Goal: Task Accomplishment & Management: Use online tool/utility

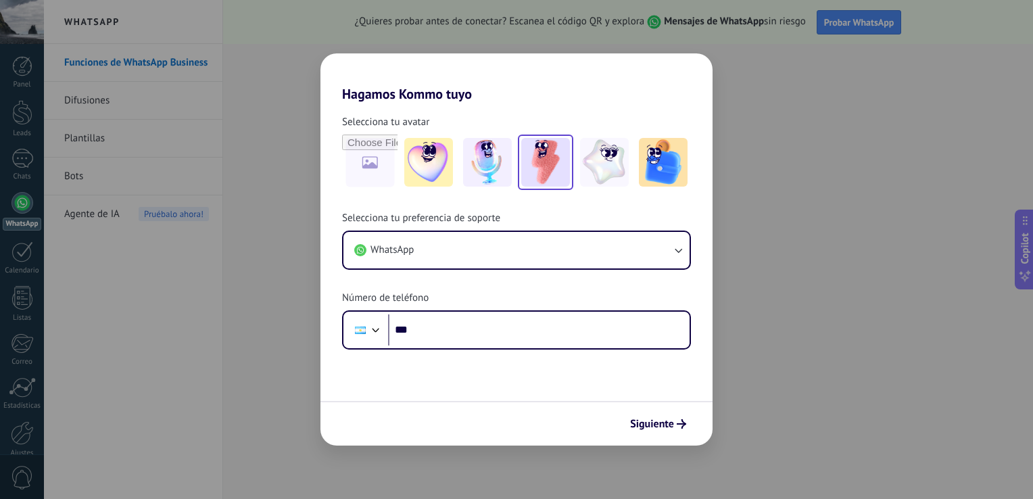
click at [549, 164] on img at bounding box center [545, 162] width 49 height 49
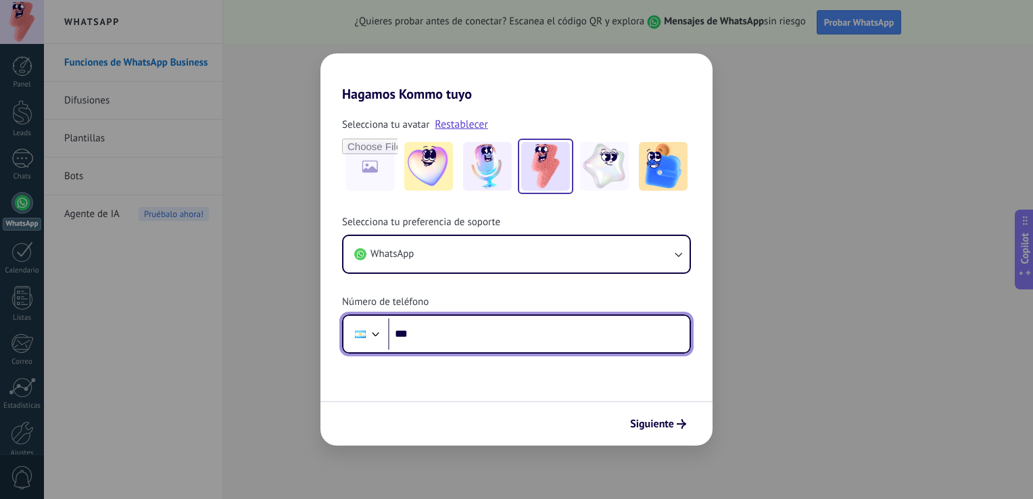
click at [523, 330] on input "***" at bounding box center [539, 333] width 302 height 31
type input "**********"
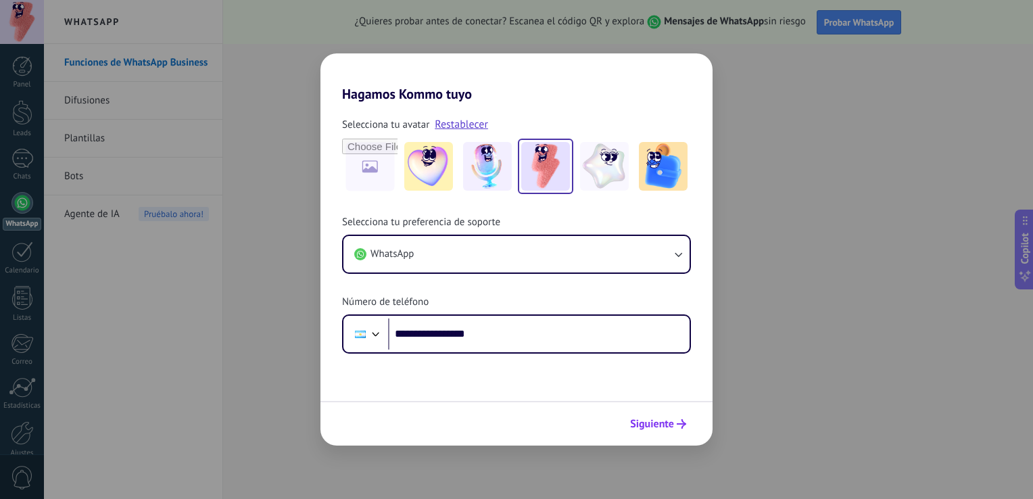
click at [640, 422] on span "Siguiente" at bounding box center [652, 423] width 44 height 9
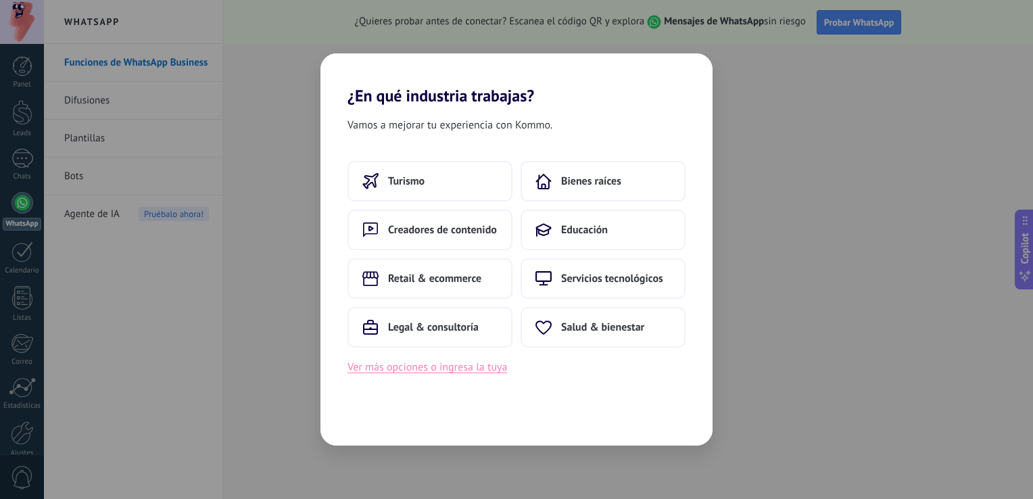
click at [472, 368] on button "Ver más opciones o ingresa la tuya" at bounding box center [428, 367] width 160 height 18
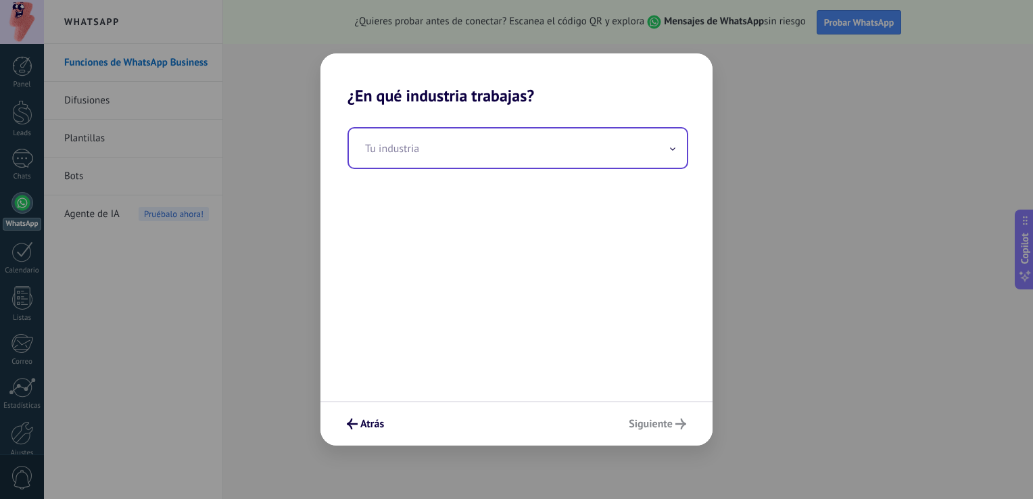
click at [671, 149] on icon at bounding box center [673, 149] width 4 height 2
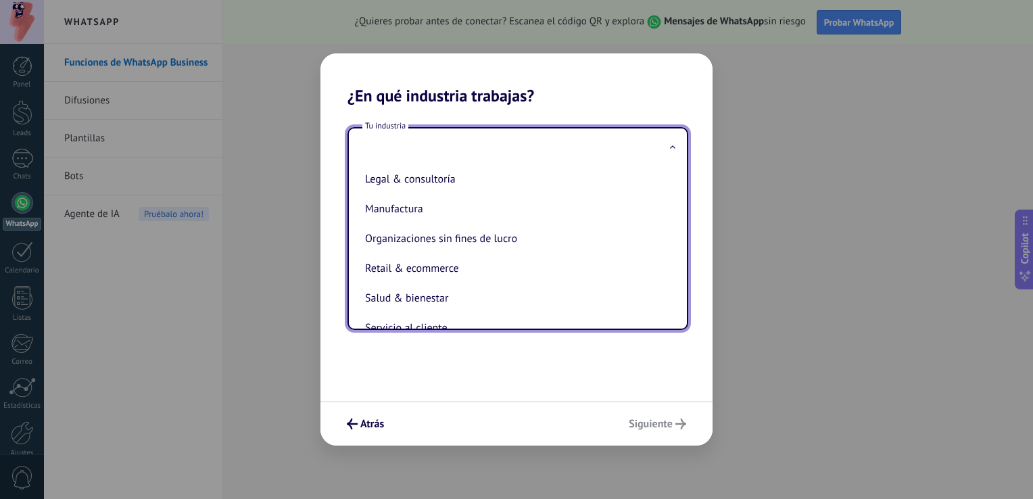
scroll to position [185, 0]
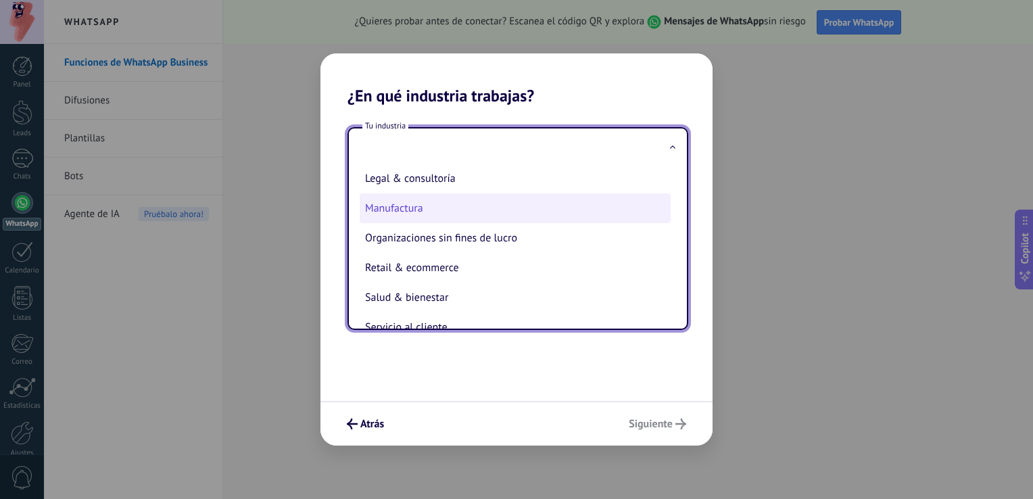
click at [575, 210] on li "Manufactura" at bounding box center [515, 208] width 311 height 30
type input "**********"
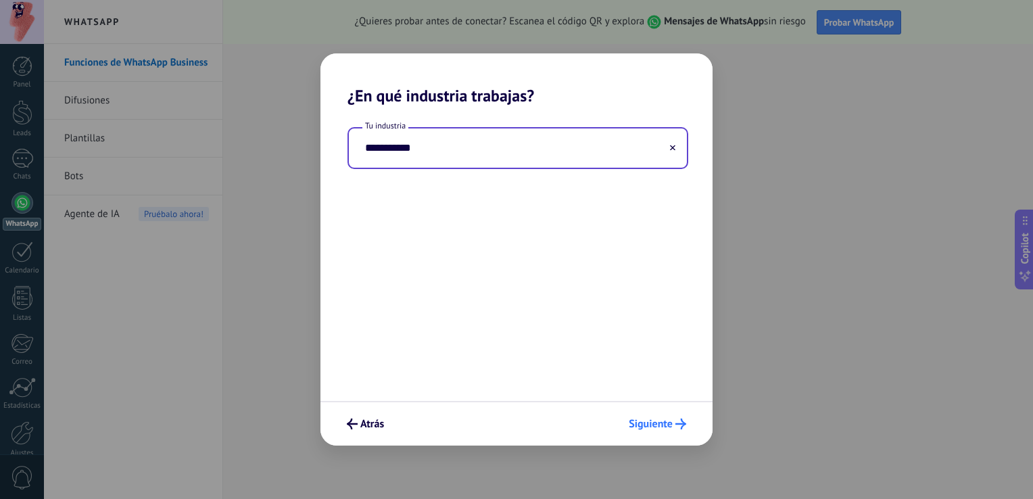
click at [660, 419] on span "Siguiente" at bounding box center [651, 423] width 44 height 9
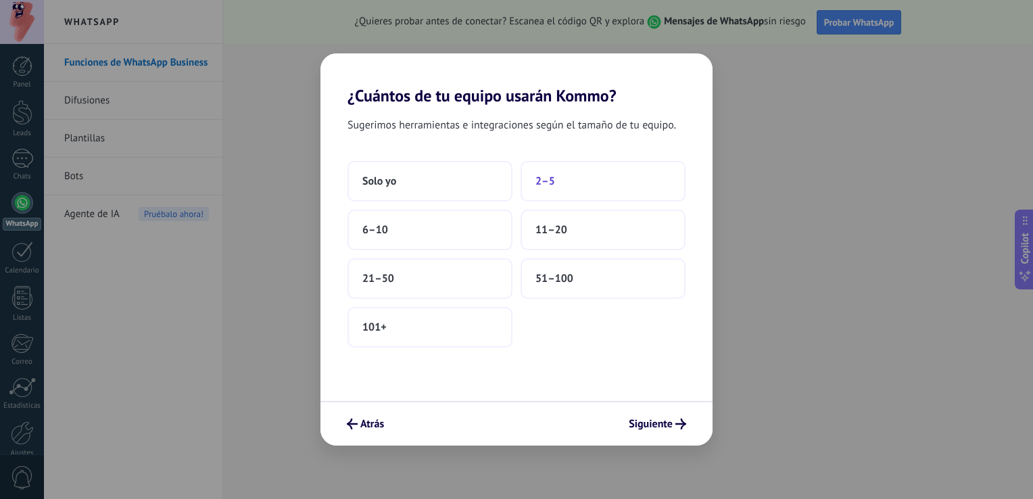
click at [548, 184] on span "2–5" at bounding box center [545, 181] width 20 height 14
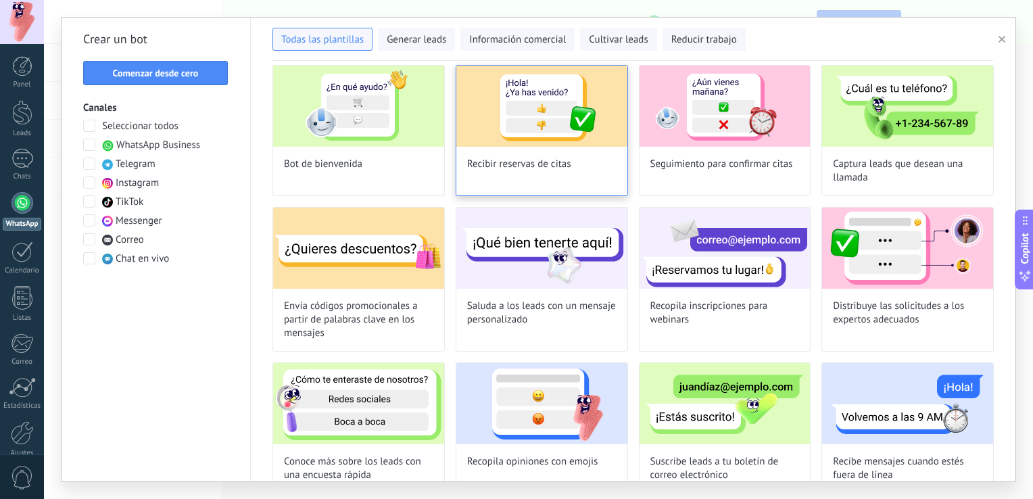
scroll to position [50, 0]
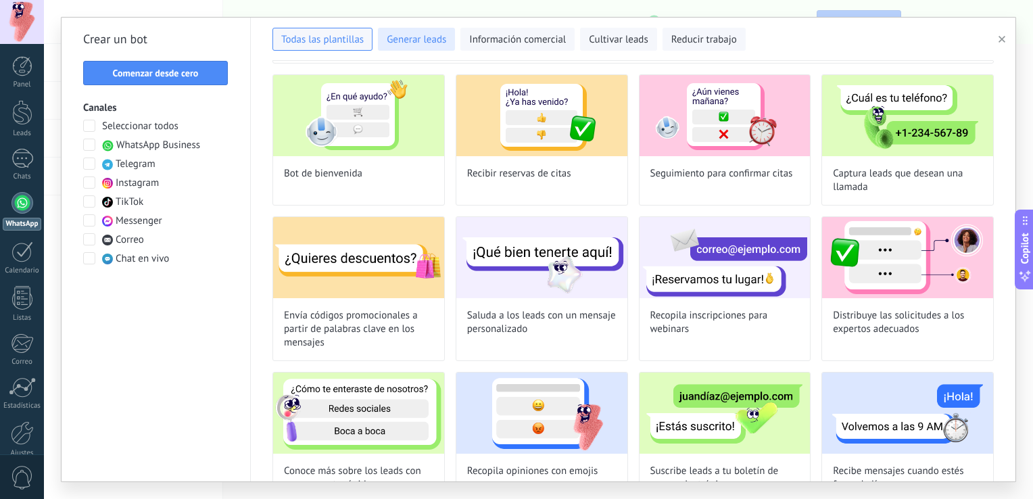
click at [417, 39] on span "Generar leads" at bounding box center [416, 40] width 59 height 14
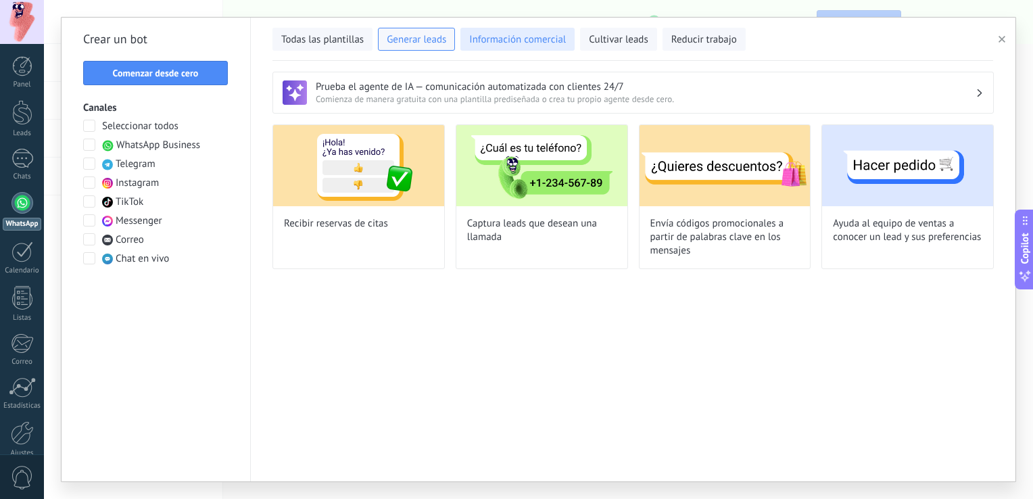
click at [491, 45] on span "Información comercial" at bounding box center [517, 40] width 97 height 14
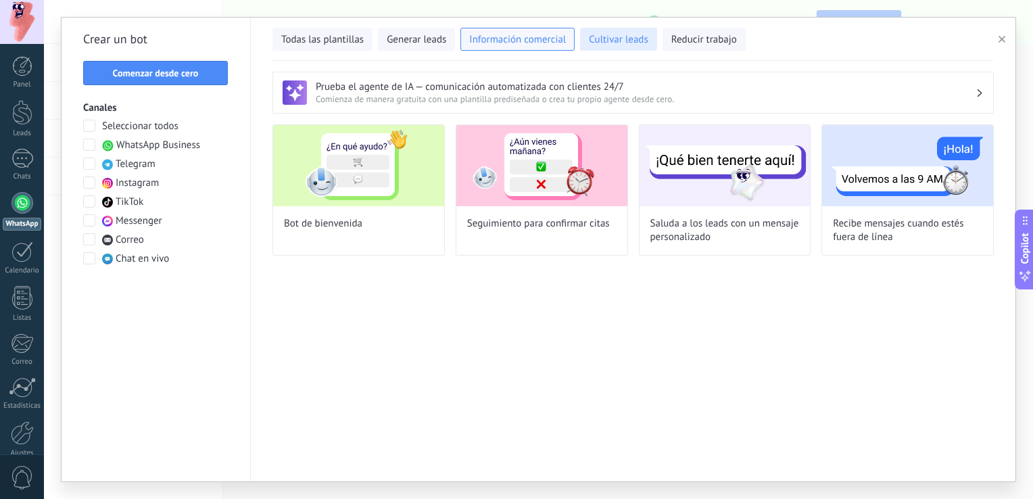
click at [594, 35] on span "Cultivar leads" at bounding box center [618, 40] width 59 height 14
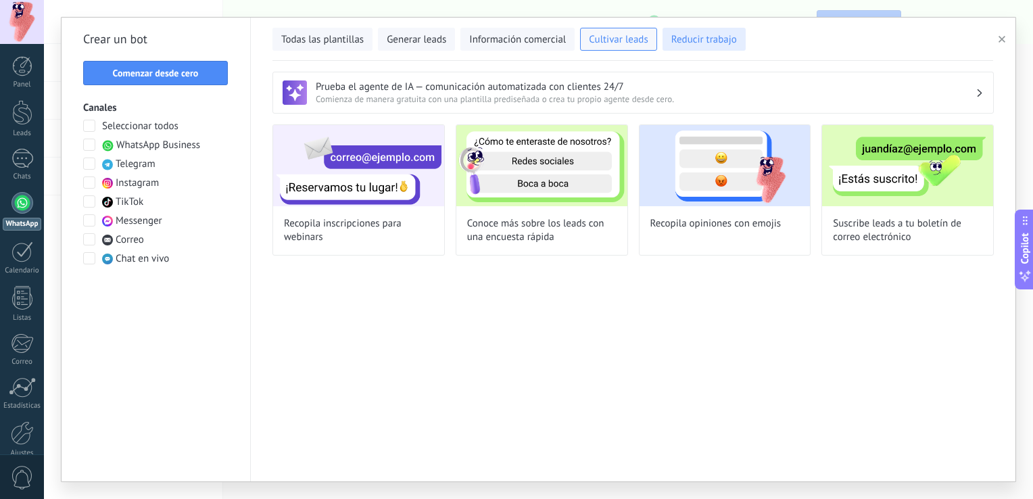
click at [698, 32] on button "Reducir trabajo" at bounding box center [704, 39] width 83 height 23
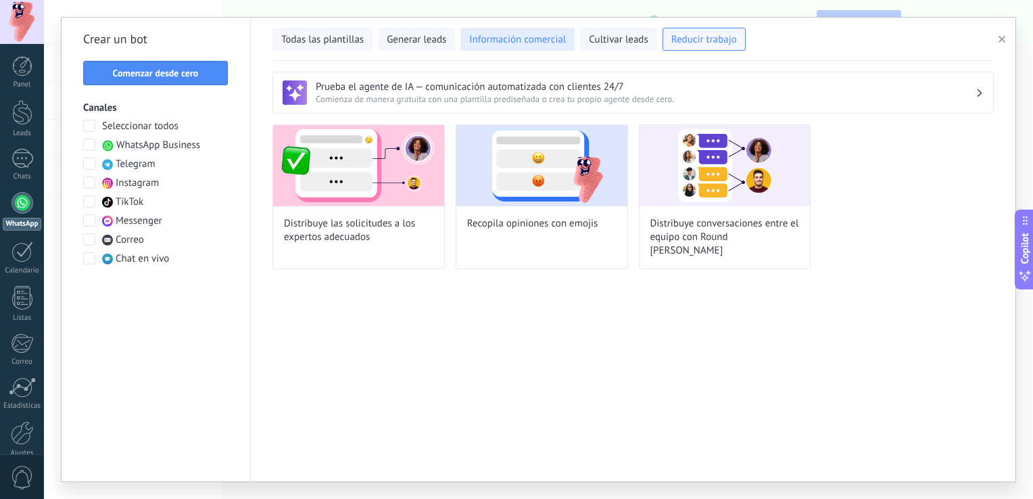
drag, startPoint x: 698, startPoint y: 32, endPoint x: 525, endPoint y: 47, distance: 173.0
click at [525, 47] on div "Todas las plantillas Generar leads Información comercial Cultivar leads Reducir…" at bounding box center [632, 36] width 721 height 28
click at [401, 34] on span "Generar leads" at bounding box center [416, 40] width 59 height 14
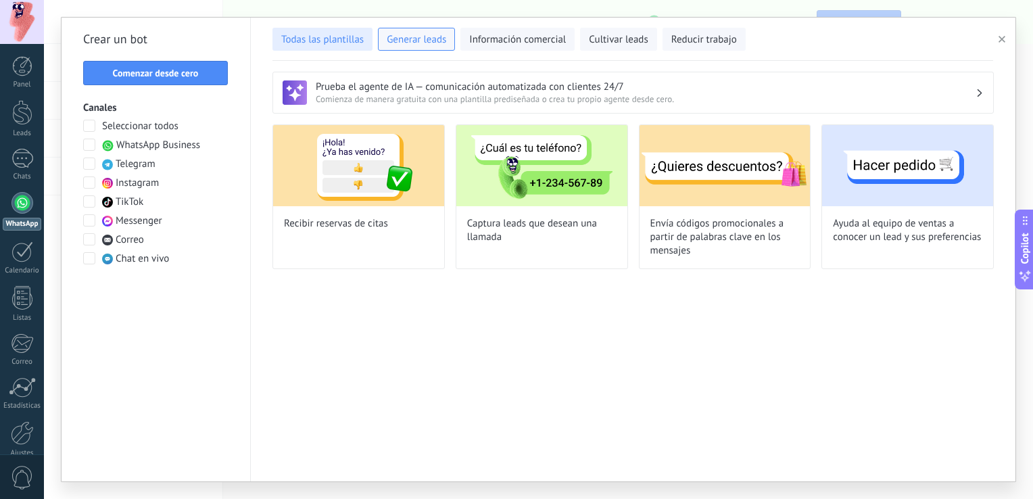
click at [327, 47] on span "Todas las plantillas" at bounding box center [322, 40] width 82 height 14
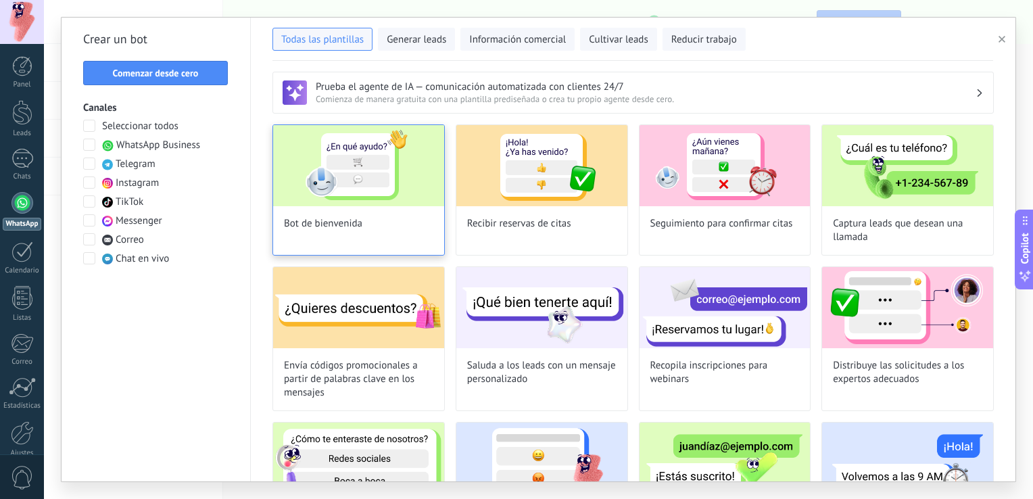
click at [384, 178] on img at bounding box center [358, 165] width 171 height 81
type input "**********"
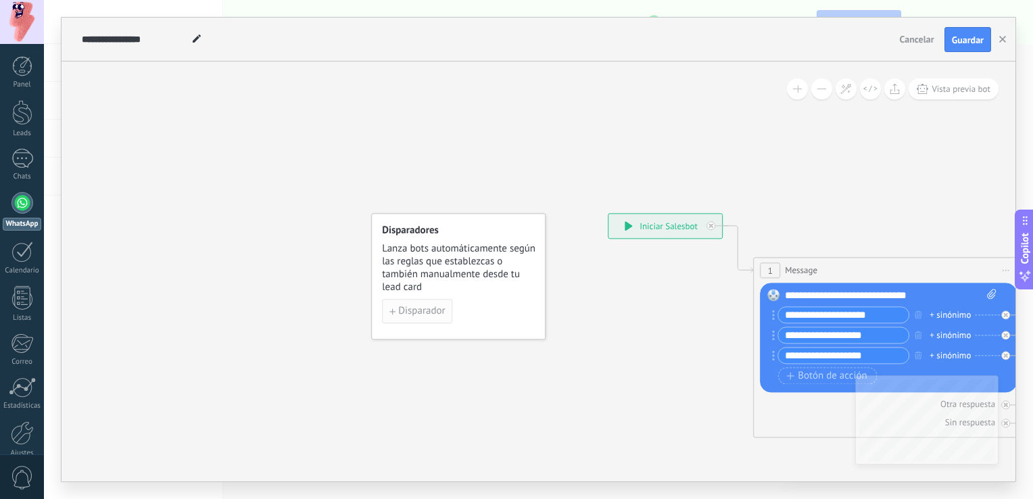
click at [425, 309] on span "Disparador" at bounding box center [421, 311] width 47 height 9
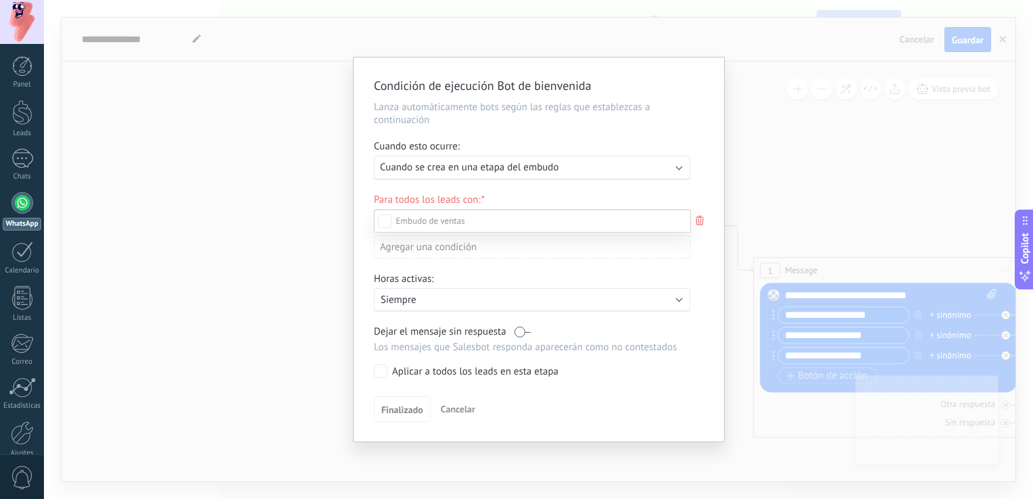
click at [673, 174] on div at bounding box center [538, 249] width 989 height 499
click at [749, 101] on div "Condición de ejecución Bot de bienvenida Lanza automáticamente bots según las r…" at bounding box center [538, 249] width 989 height 499
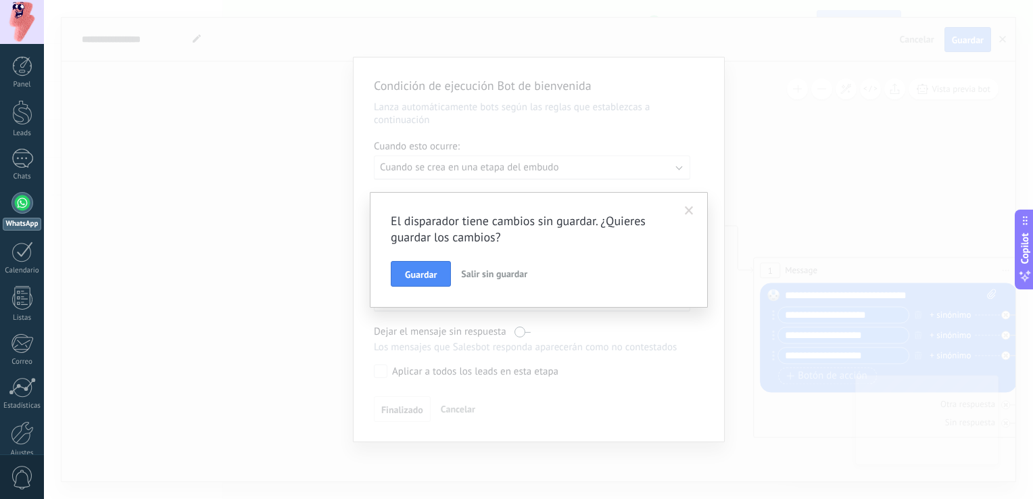
click at [500, 269] on span "Salir sin guardar" at bounding box center [494, 274] width 66 height 12
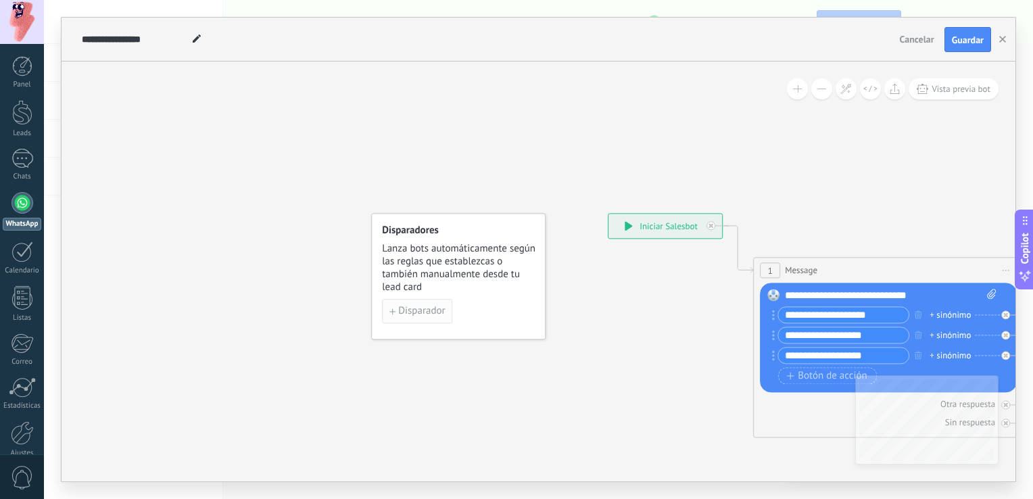
click at [429, 307] on span "Disparador" at bounding box center [421, 311] width 47 height 9
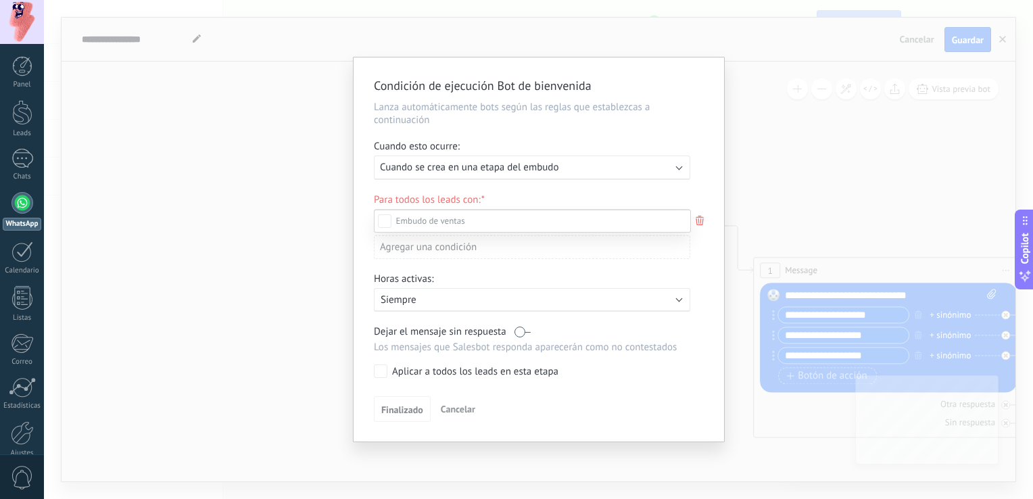
click at [0, 0] on div "Contacto inicial" at bounding box center [0, 0] width 0 height 0
click at [0, 0] on div "Negociación" at bounding box center [0, 0] width 0 height 0
click at [0, 0] on label "Contacto inicial" at bounding box center [0, 0] width 0 height 0
click at [0, 0] on div "Incoming leads" at bounding box center [0, 0] width 0 height 0
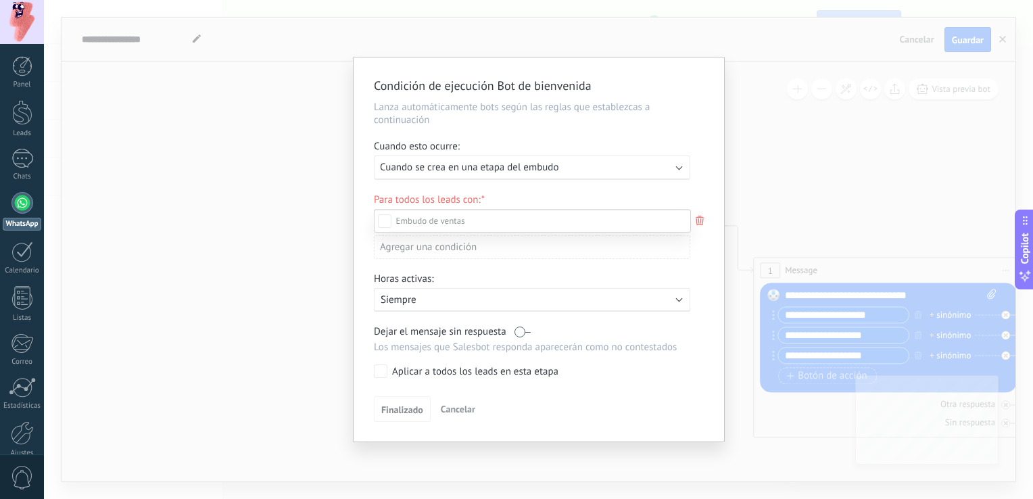
click at [408, 409] on div "Incoming leads Contacto inicial Negociación Debate contractual Discusión de con…" at bounding box center [532, 353] width 317 height 287
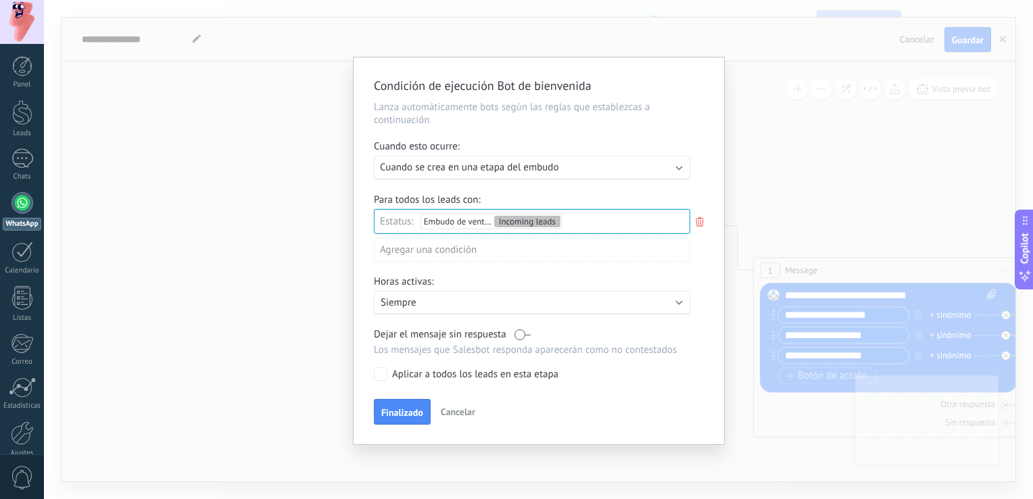
click at [438, 306] on p "Siempre" at bounding box center [499, 302] width 237 height 13
click at [438, 306] on li "Siempre" at bounding box center [528, 302] width 324 height 24
click at [529, 337] on label at bounding box center [523, 334] width 16 height 13
click at [523, 333] on label at bounding box center [523, 334] width 16 height 13
click at [404, 414] on span "Finalizado" at bounding box center [402, 412] width 42 height 9
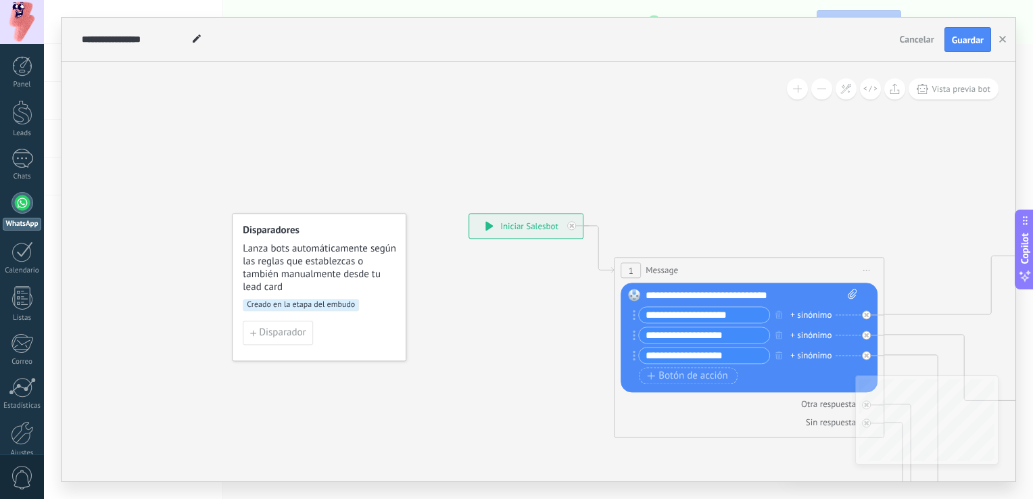
click at [693, 315] on input "**********" at bounding box center [704, 316] width 130 height 16
click at [814, 314] on div "+ sinónimo" at bounding box center [810, 315] width 41 height 14
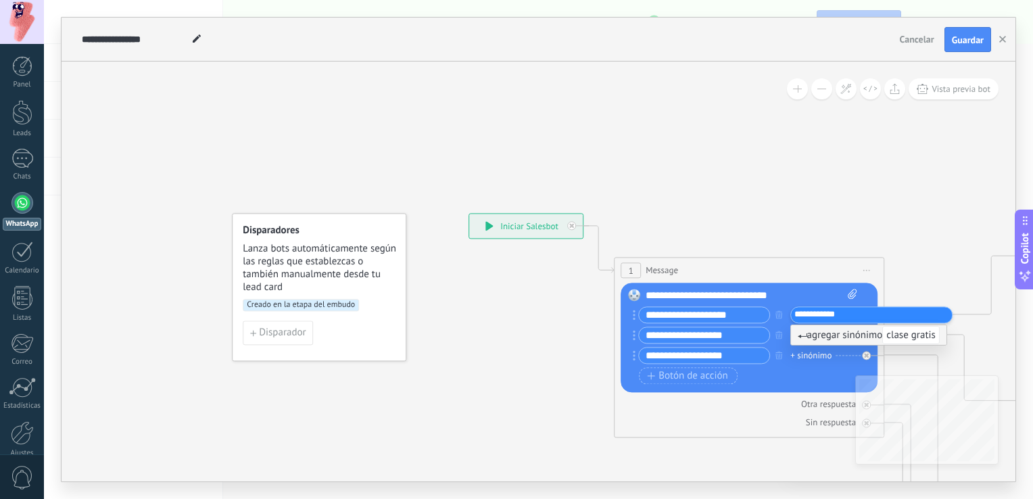
type input "**********"
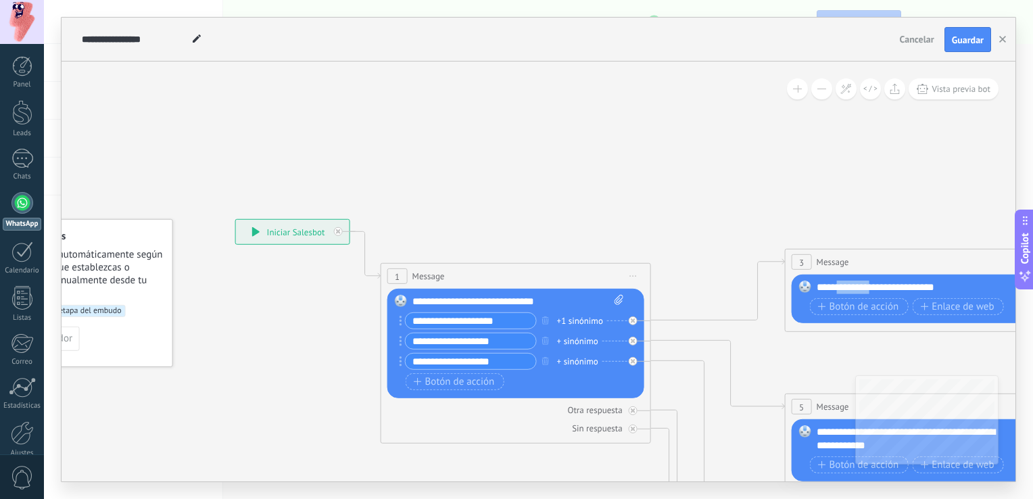
drag, startPoint x: 880, startPoint y: 287, endPoint x: 842, endPoint y: 295, distance: 37.9
click at [842, 295] on div "**********" at bounding box center [922, 300] width 211 height 38
click at [857, 310] on span "Botón de acción" at bounding box center [858, 307] width 81 height 11
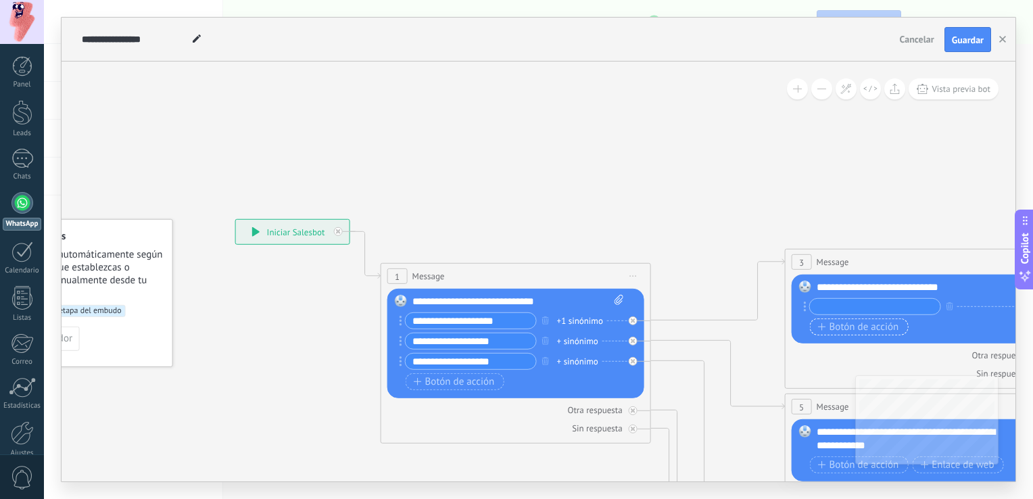
click at [853, 331] on span "Botón de acción" at bounding box center [858, 327] width 81 height 11
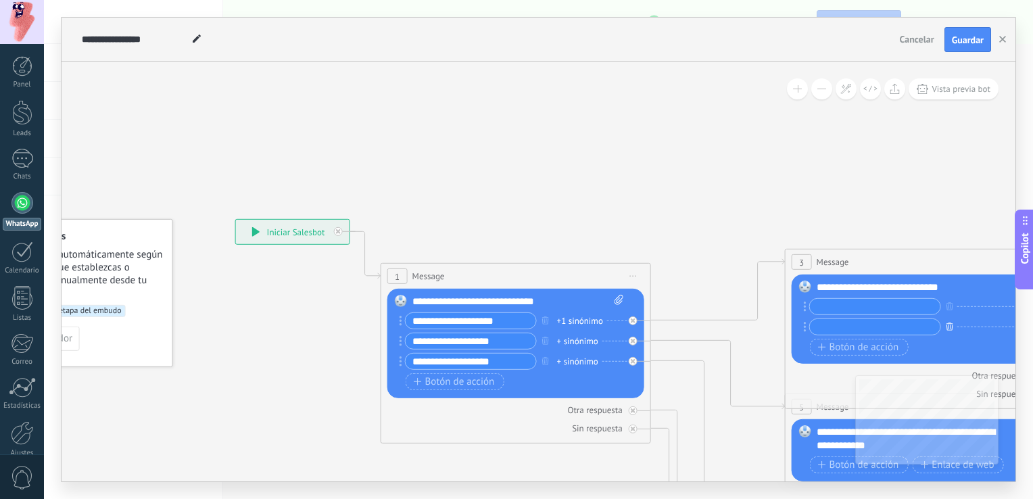
click at [949, 331] on button "button" at bounding box center [949, 326] width 15 height 17
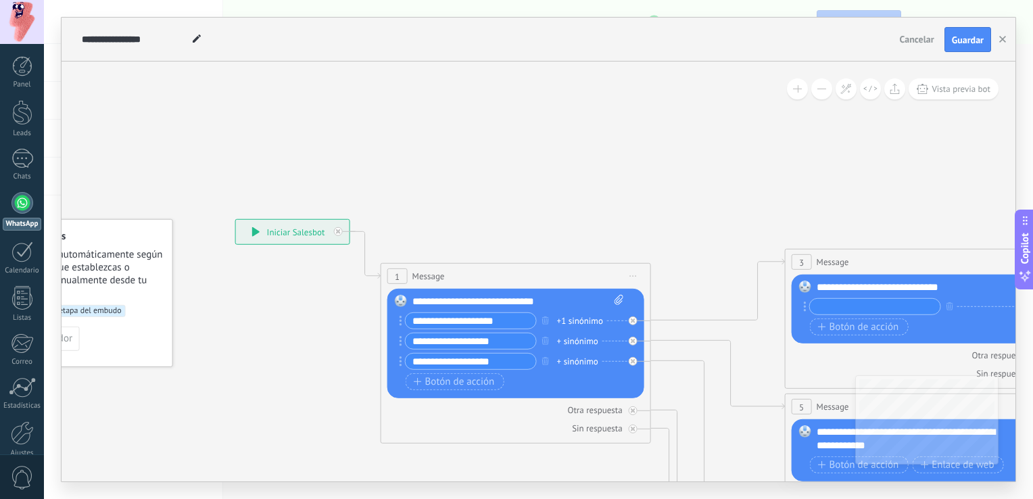
click at [838, 307] on input "text" at bounding box center [875, 307] width 130 height 16
type input "*"
type input "**********"
click at [830, 326] on span "Botón de acción" at bounding box center [858, 327] width 81 height 11
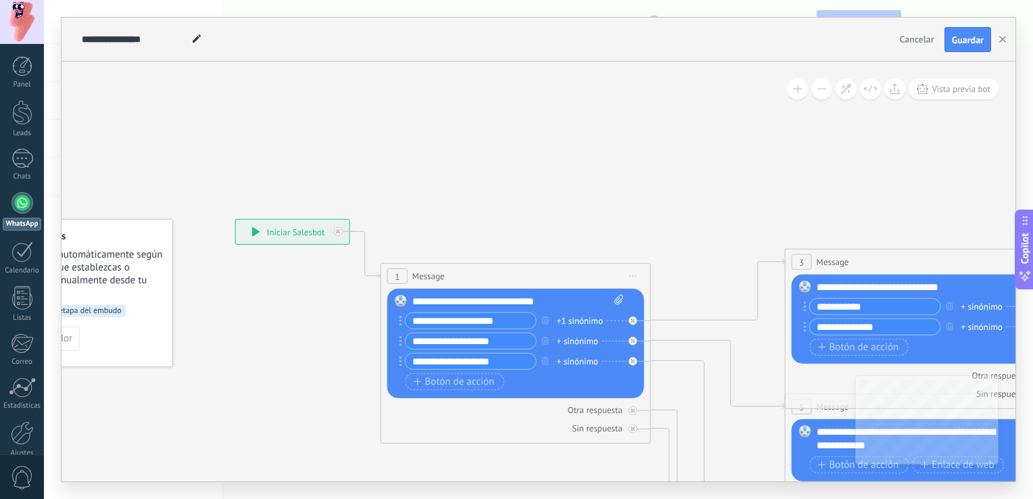
type input "**********"
click at [567, 360] on div "+ sinónimo" at bounding box center [577, 362] width 41 height 14
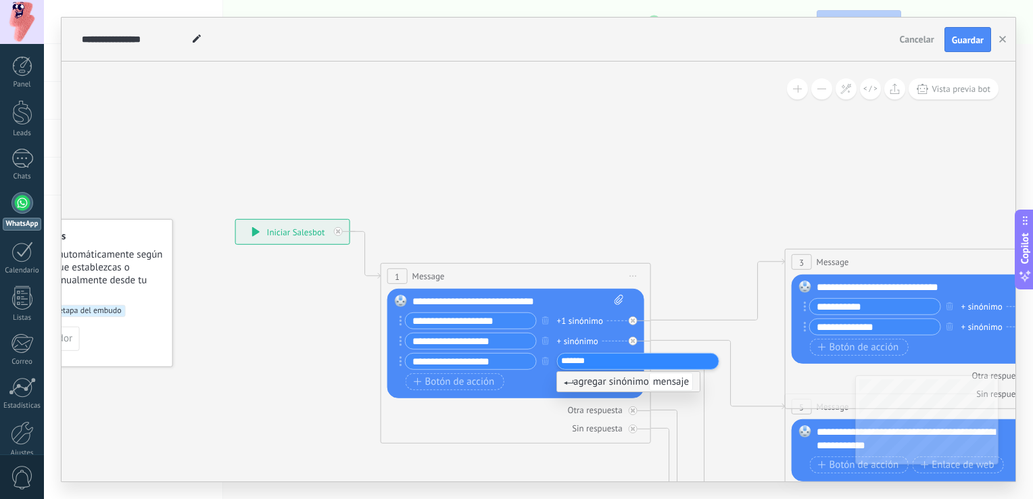
type input "*******"
click at [982, 300] on div "+ sinónimo" at bounding box center [981, 307] width 41 height 14
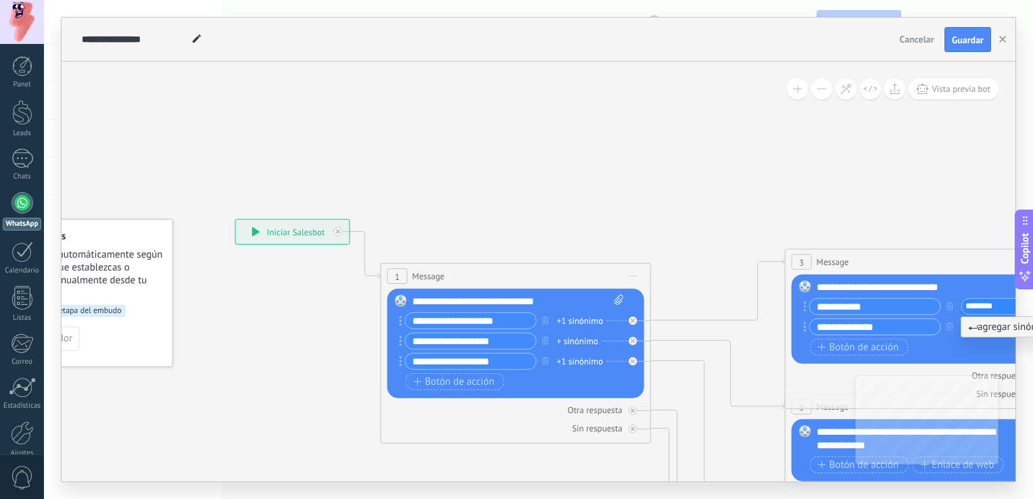
type input "********"
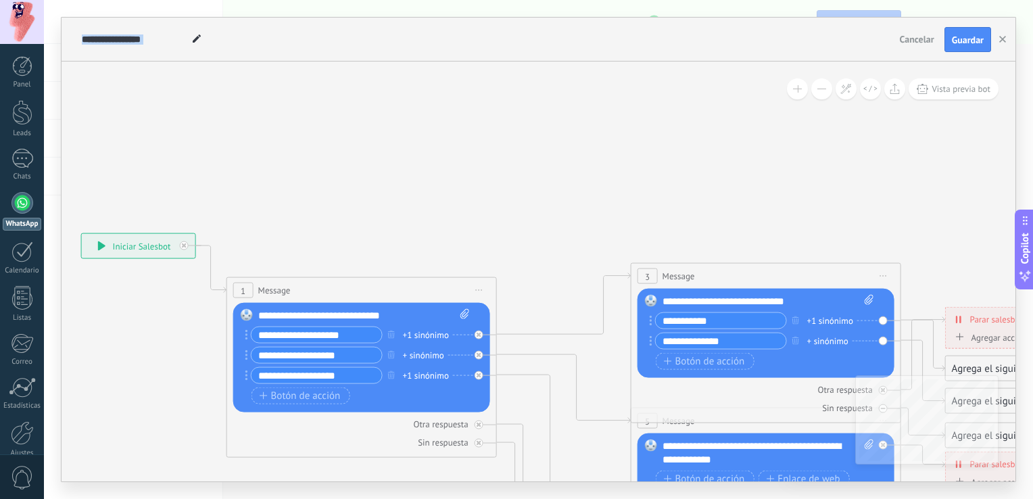
drag, startPoint x: 960, startPoint y: 220, endPoint x: 809, endPoint y: 211, distance: 151.7
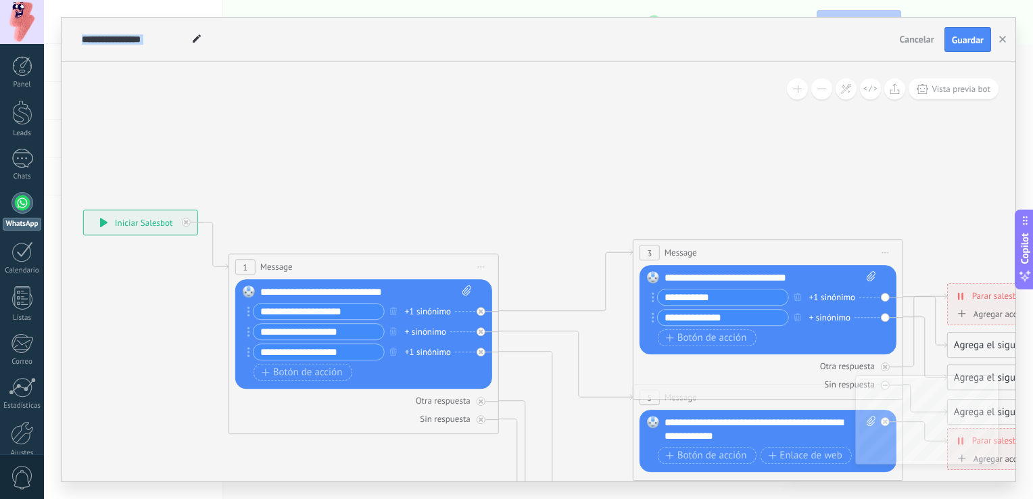
click at [829, 319] on div "+ sinónimo" at bounding box center [829, 318] width 41 height 14
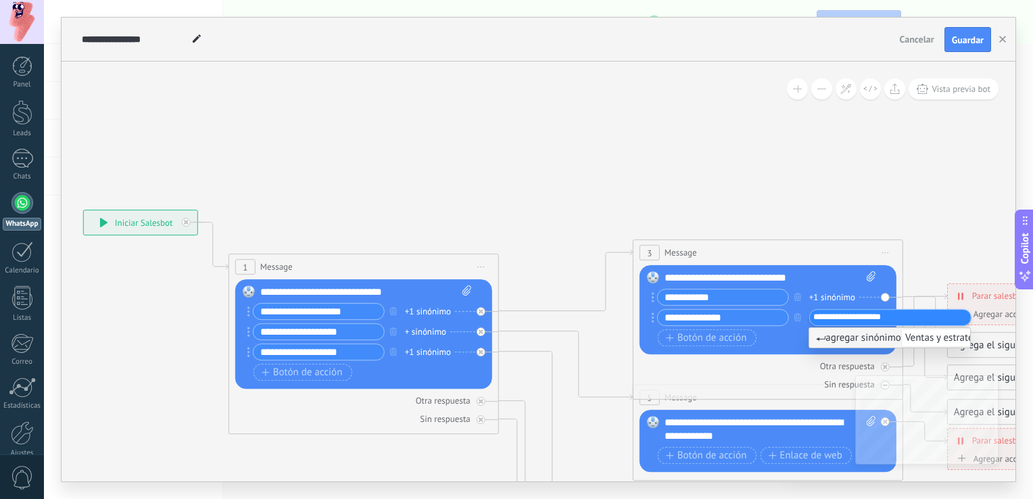
type input "**********"
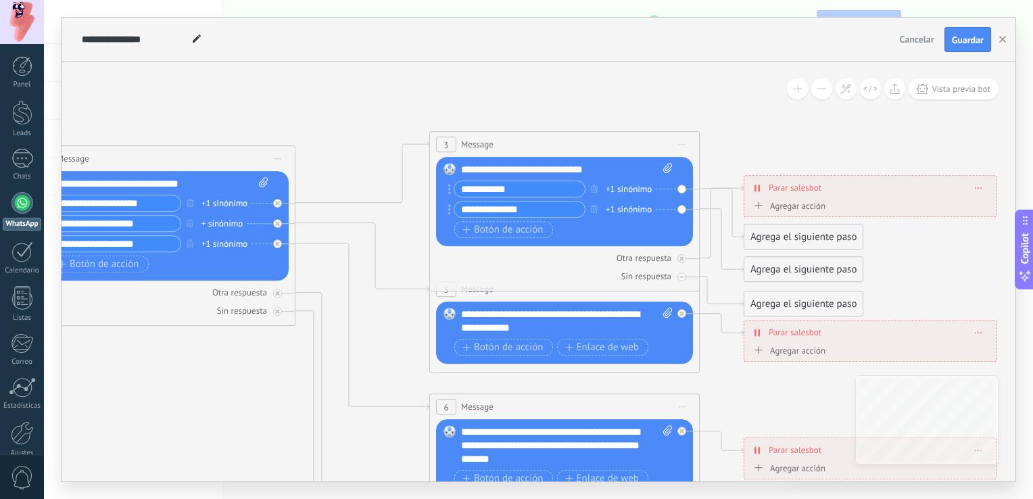
click at [797, 239] on div "Agrega el siguiente paso" at bounding box center [803, 237] width 118 height 22
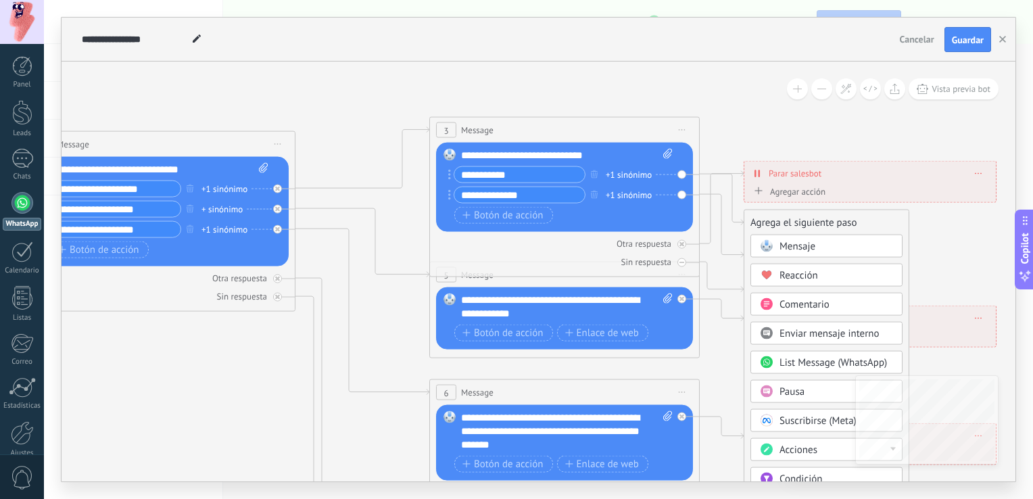
click at [945, 230] on icon at bounding box center [595, 403] width 2107 height 1308
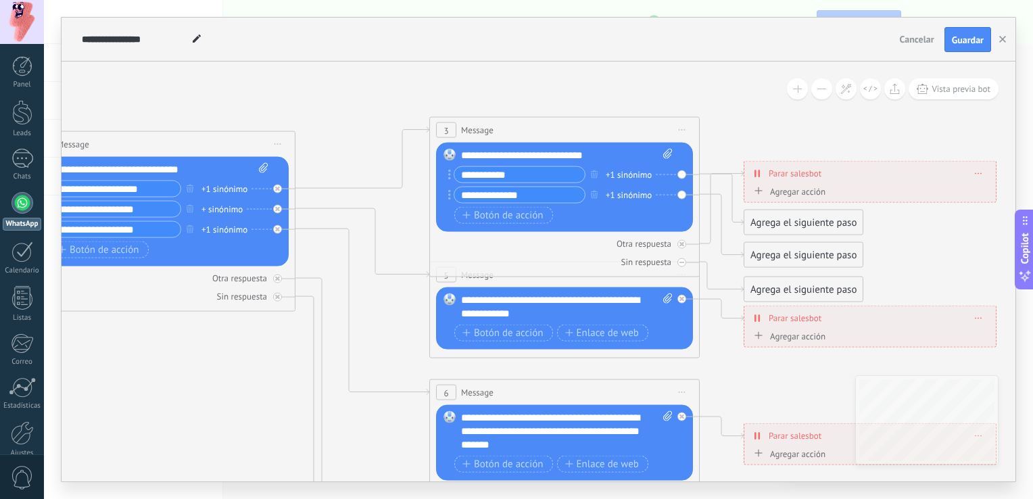
click at [976, 172] on span at bounding box center [979, 173] width 6 height 7
click at [801, 177] on span "Parar salesbot" at bounding box center [795, 173] width 53 height 13
click at [757, 176] on icon at bounding box center [758, 173] width 6 height 11
click at [769, 190] on div "Agregar acción" at bounding box center [787, 192] width 75 height 10
click at [769, 190] on button "Conversación marcada como cerrada" at bounding box center [828, 192] width 169 height 24
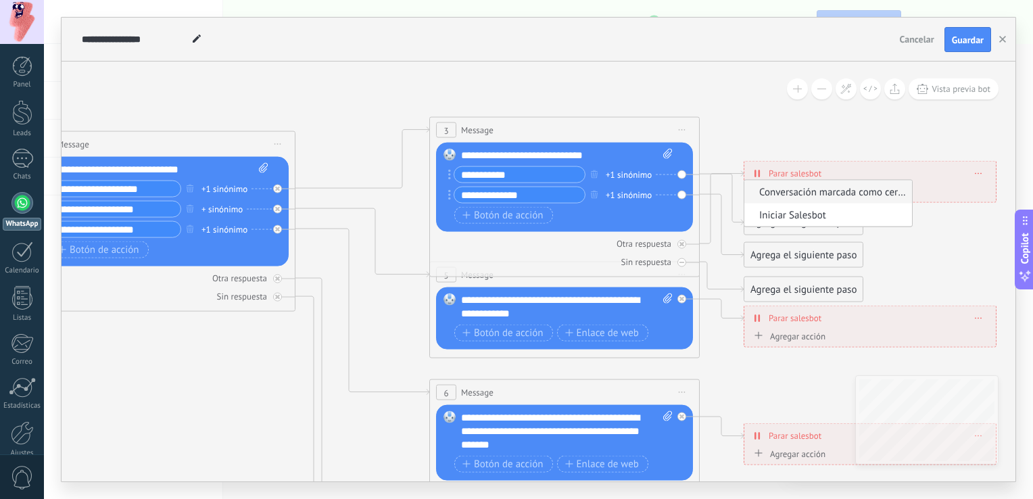
click at [785, 130] on icon at bounding box center [595, 403] width 2107 height 1308
click at [956, 38] on span "Guardar" at bounding box center [968, 39] width 32 height 9
click at [952, 92] on span "Vista previa bot" at bounding box center [961, 88] width 59 height 11
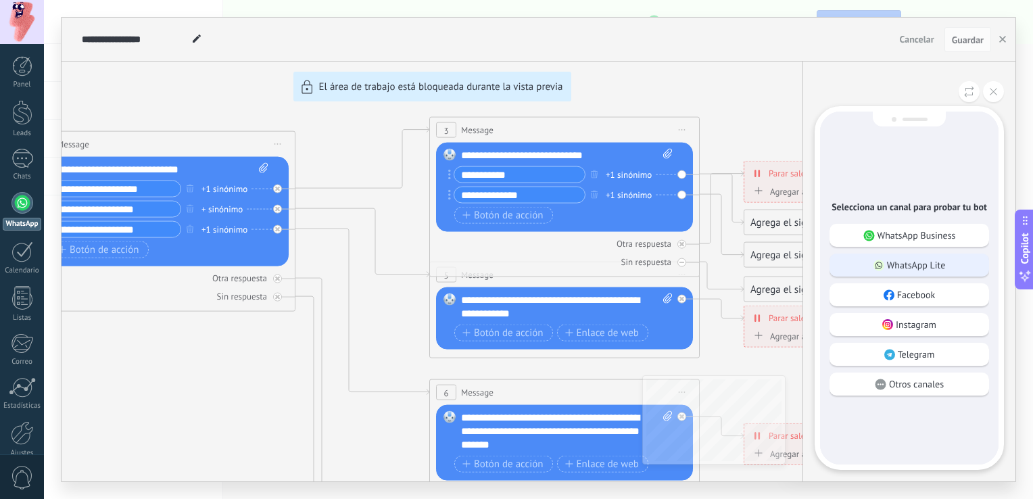
click at [936, 267] on p "WhatsApp Lite" at bounding box center [916, 265] width 59 height 12
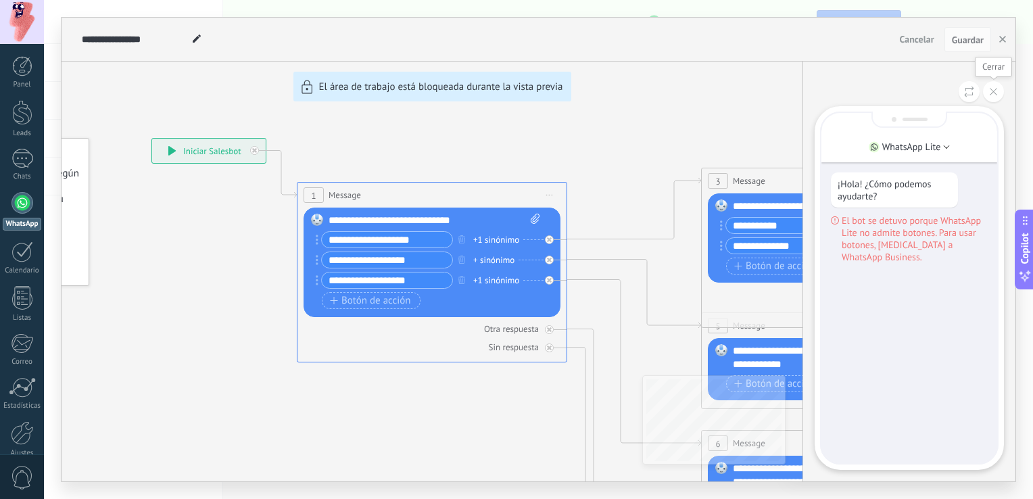
click at [995, 89] on icon at bounding box center [993, 91] width 7 height 7
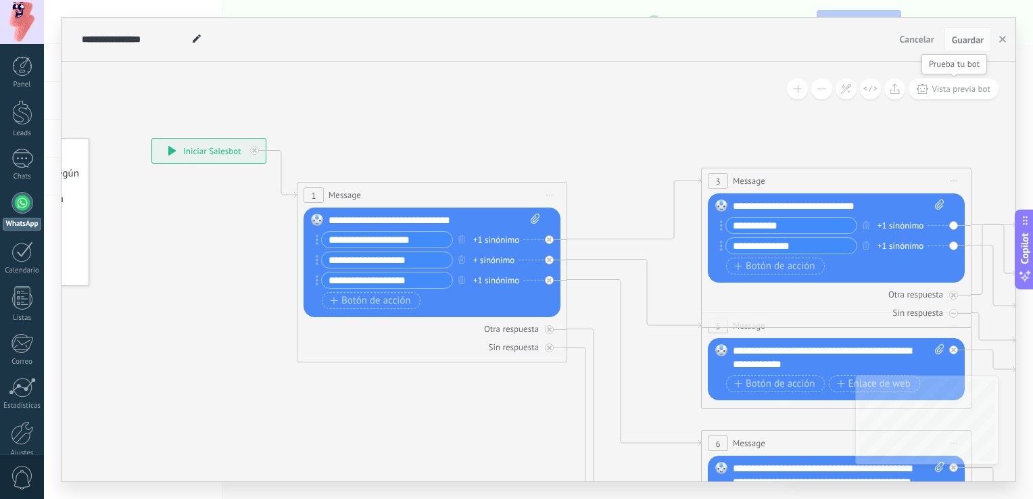
click at [995, 89] on button "Vista previa bot" at bounding box center [954, 88] width 90 height 21
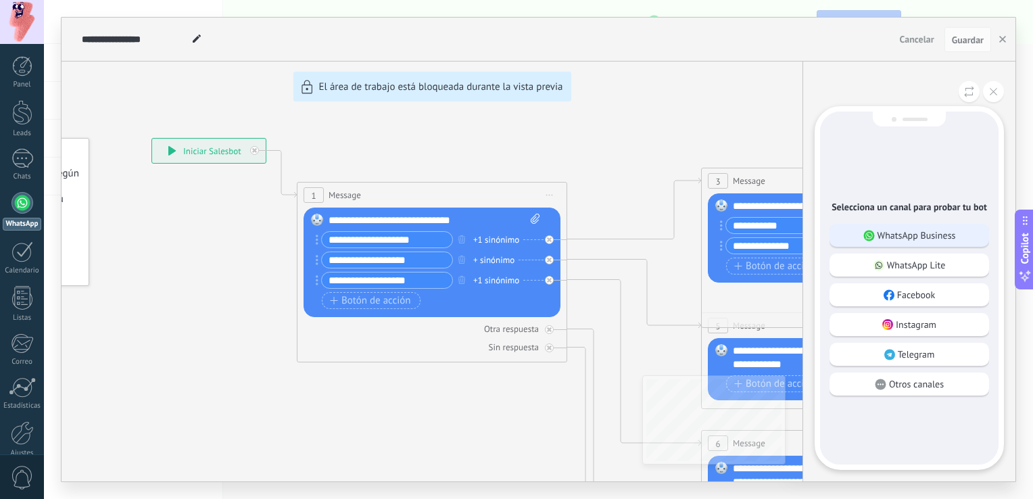
click at [938, 232] on p "WhatsApp Business" at bounding box center [917, 235] width 78 height 12
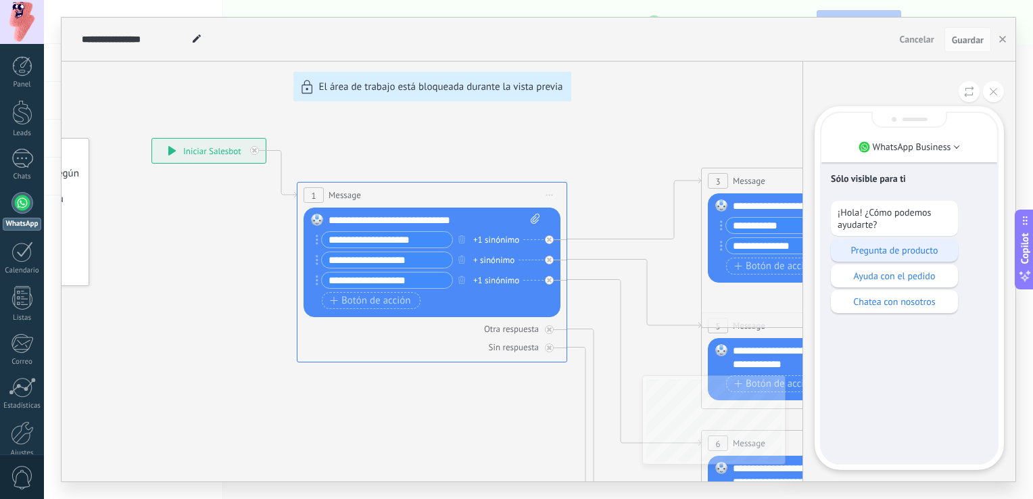
click at [915, 250] on p "Pregunta de producto" at bounding box center [895, 250] width 114 height 12
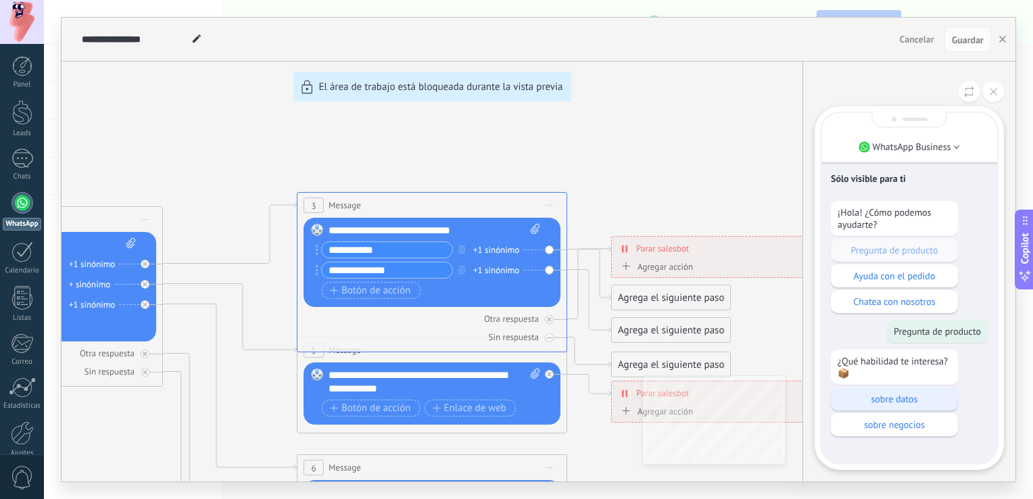
click at [907, 396] on p "sobre datos" at bounding box center [895, 399] width 114 height 12
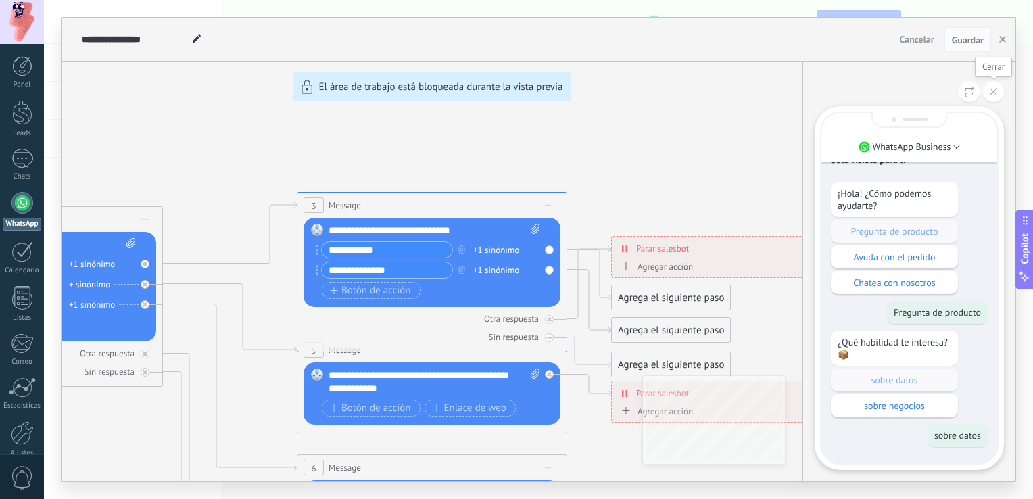
click at [991, 90] on icon at bounding box center [993, 91] width 7 height 7
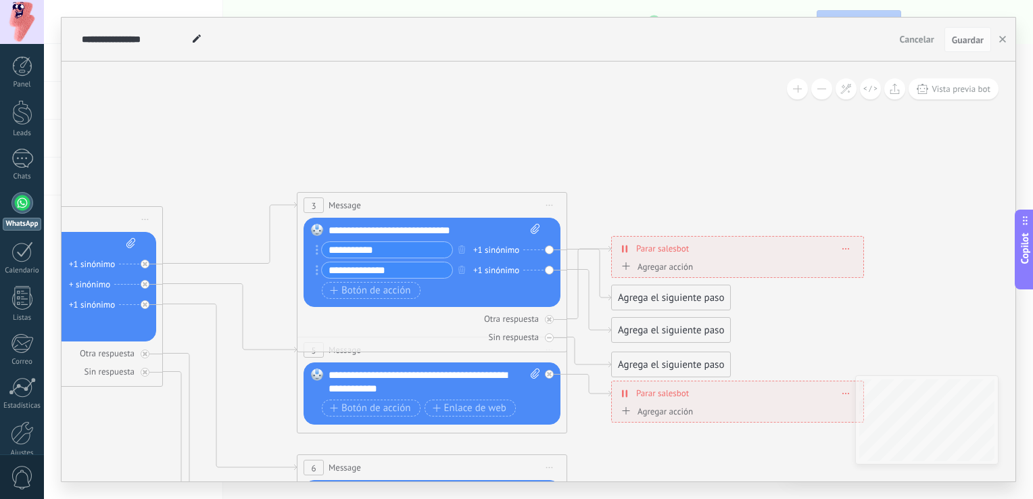
click at [641, 295] on div "Agrega el siguiente paso" at bounding box center [671, 298] width 118 height 22
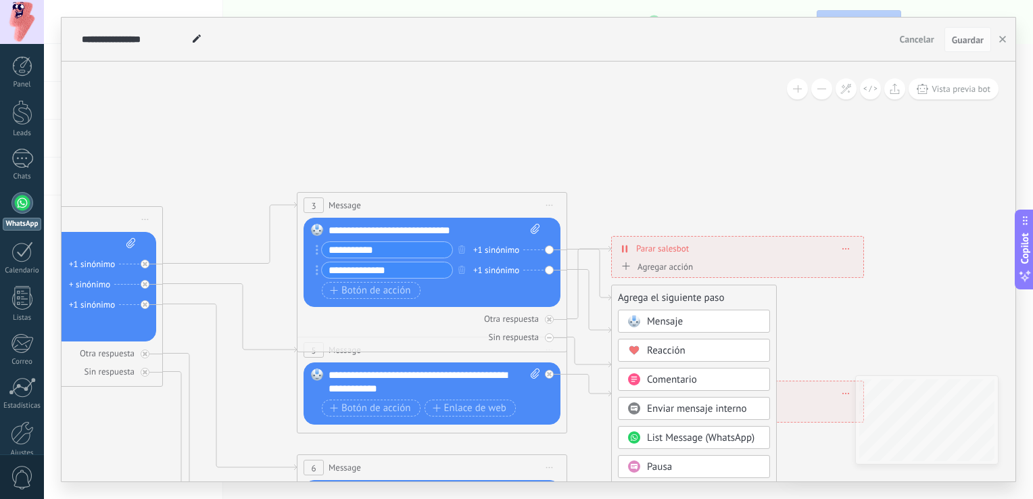
click at [675, 437] on span "List Message (WhatsApp)" at bounding box center [701, 437] width 108 height 13
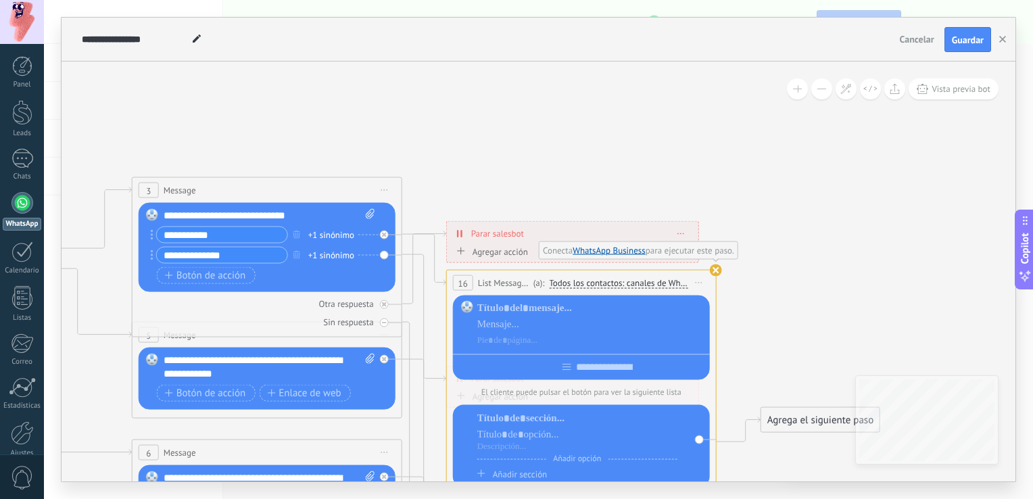
click at [717, 269] on use at bounding box center [716, 270] width 12 height 12
click at [668, 283] on span "Todos los contactos: canales de WhatsApp seleccionados" at bounding box center [618, 283] width 139 height 11
click at [668, 283] on button "Todos los contactos: canales de WhatsApp seleccionados" at bounding box center [645, 283] width 206 height 24
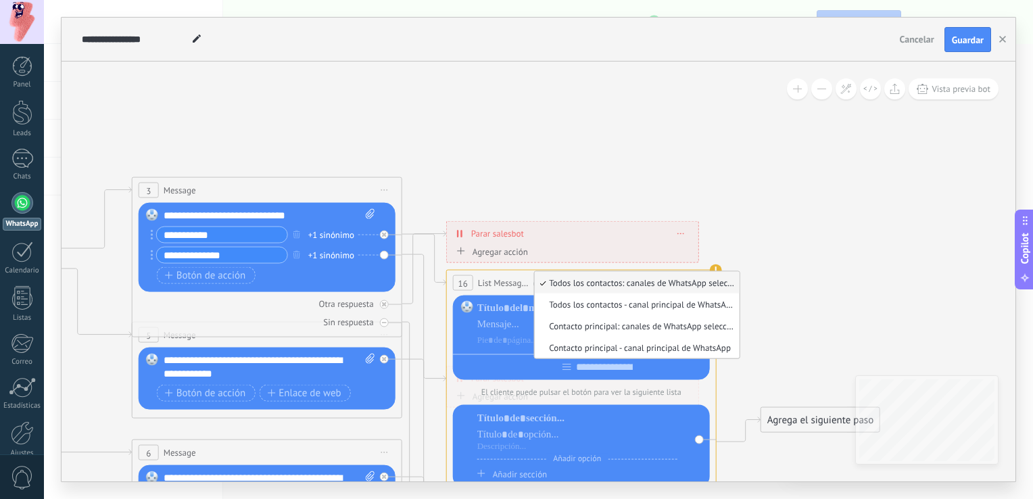
click at [747, 243] on icon at bounding box center [297, 463] width 2107 height 1308
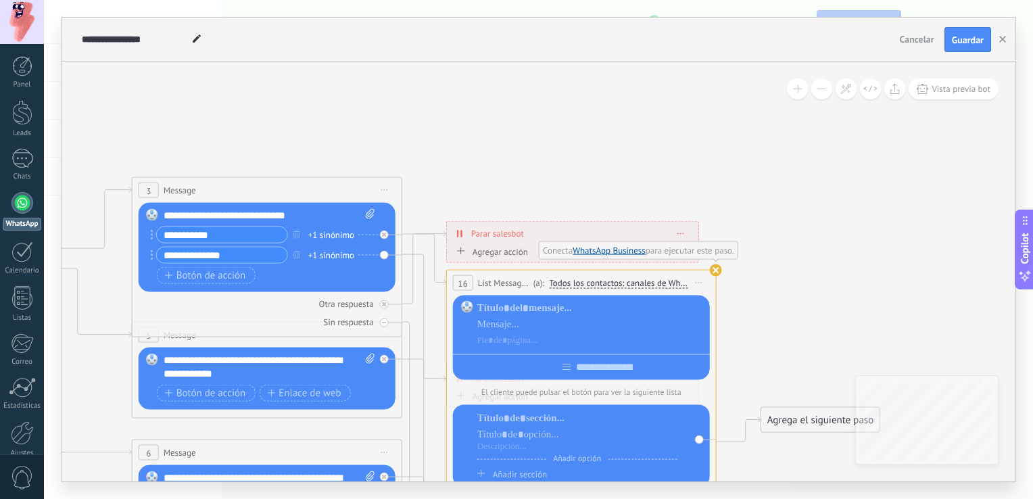
click at [715, 270] on use at bounding box center [716, 270] width 12 height 12
click at [490, 289] on span "List Message (WhatsApp)" at bounding box center [504, 283] width 52 height 13
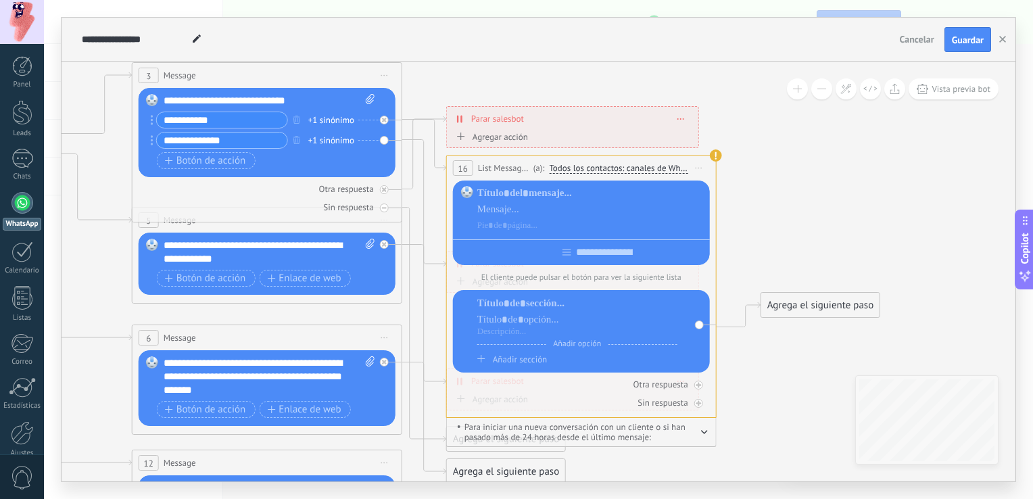
click at [704, 431] on icon "button" at bounding box center [704, 432] width 7 height 4
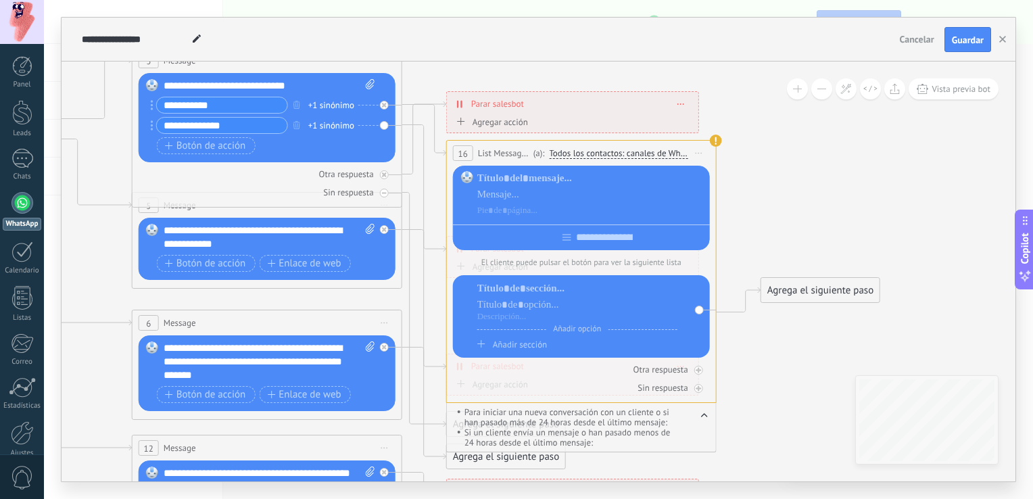
click at [460, 139] on icon at bounding box center [297, 334] width 2107 height 1308
click at [661, 313] on div at bounding box center [577, 317] width 200 height 11
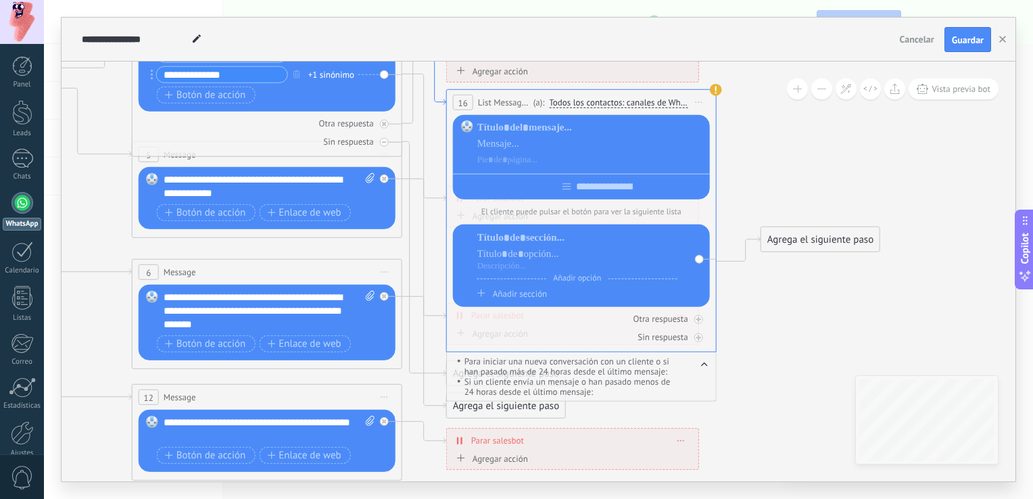
click at [435, 97] on icon at bounding box center [424, 79] width 44 height 51
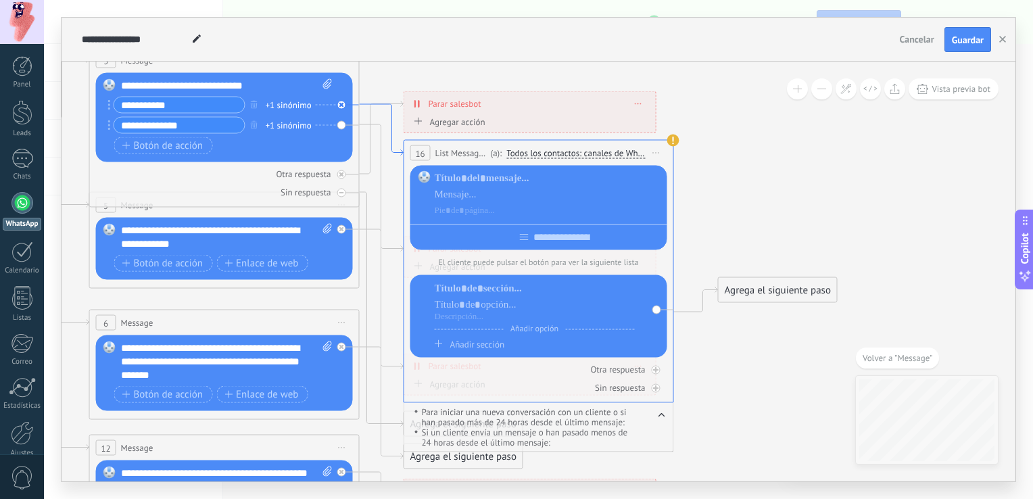
click at [391, 141] on icon at bounding box center [382, 129] width 44 height 51
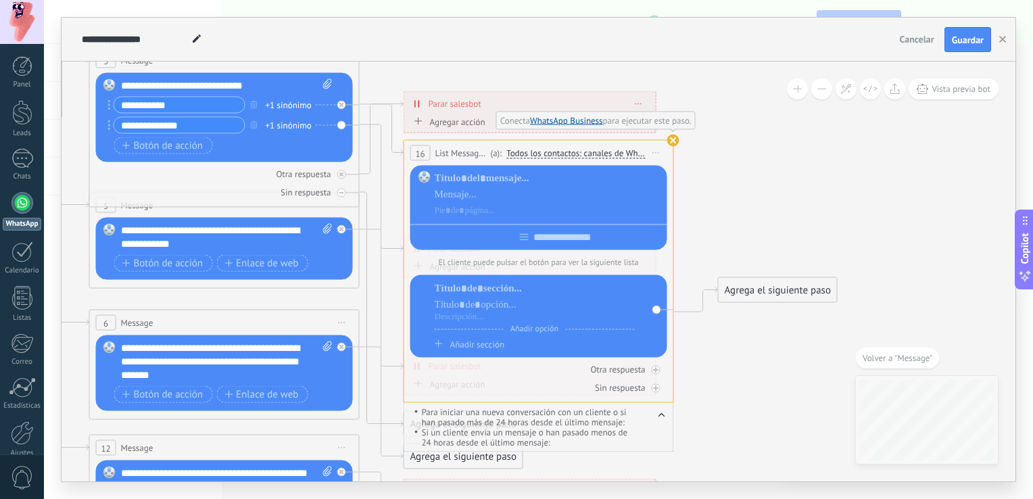
click at [677, 139] on use at bounding box center [673, 141] width 12 height 12
click at [653, 142] on div "**********" at bounding box center [538, 153] width 269 height 25
click at [672, 140] on use at bounding box center [673, 141] width 12 height 12
click at [677, 143] on use at bounding box center [673, 141] width 12 height 12
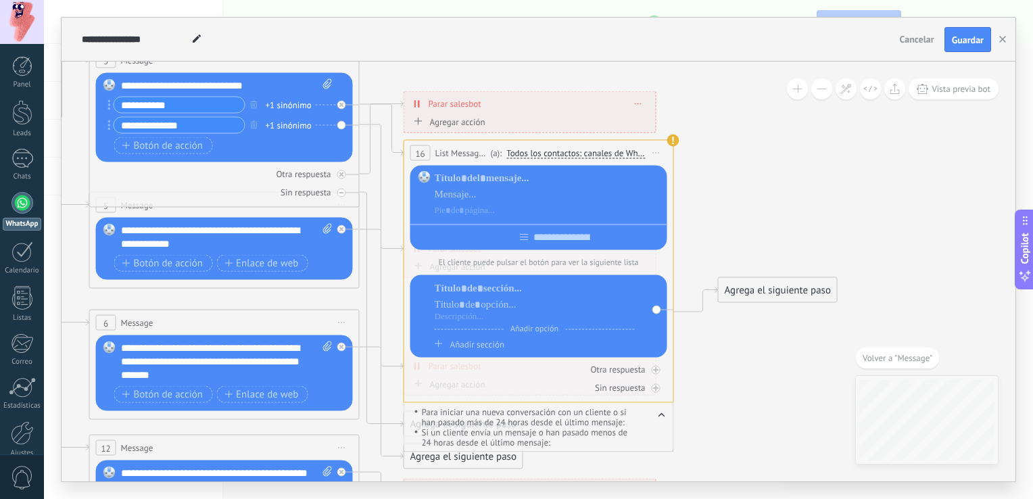
click at [673, 137] on use at bounding box center [673, 141] width 12 height 12
click at [195, 43] on icon at bounding box center [197, 38] width 8 height 8
click at [671, 137] on use at bounding box center [673, 141] width 12 height 12
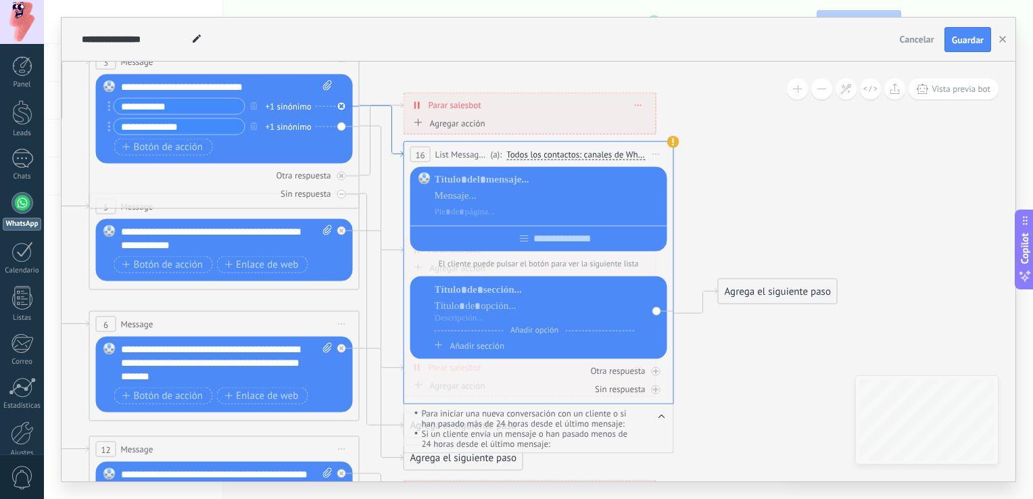
click at [393, 151] on icon at bounding box center [382, 131] width 44 height 51
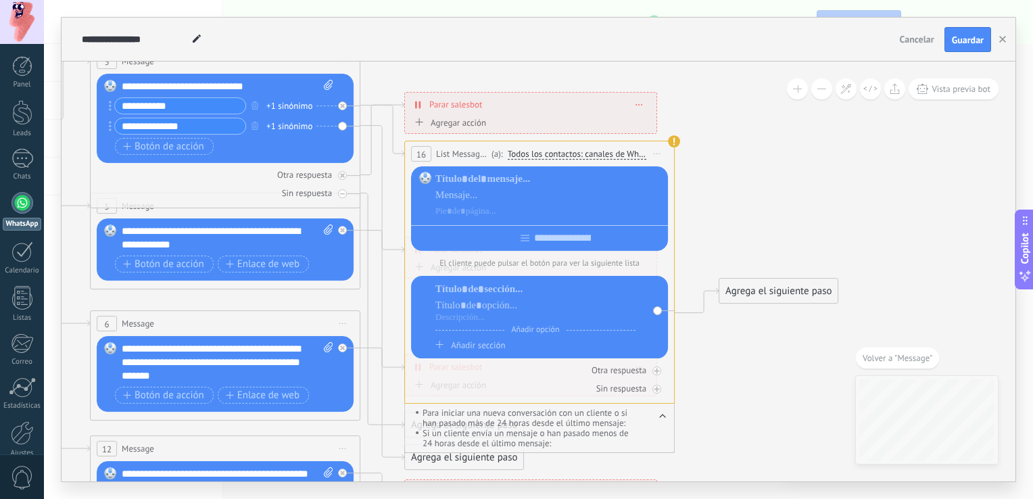
drag, startPoint x: 393, startPoint y: 151, endPoint x: 765, endPoint y: 192, distance: 374.1
click at [765, 192] on icon at bounding box center [255, 335] width 2107 height 1308
click at [530, 384] on div "Sin respuesta" at bounding box center [539, 389] width 257 height 13
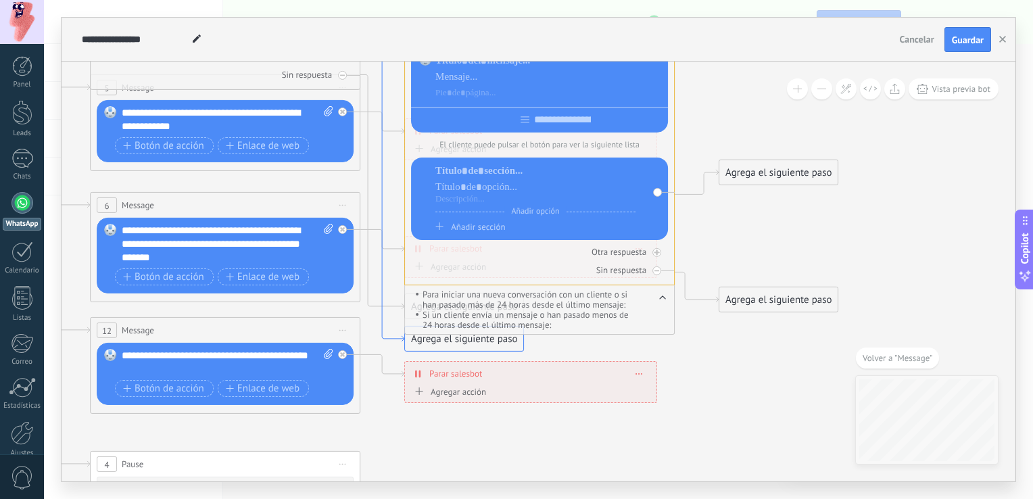
click at [389, 339] on icon at bounding box center [382, 174] width 44 height 335
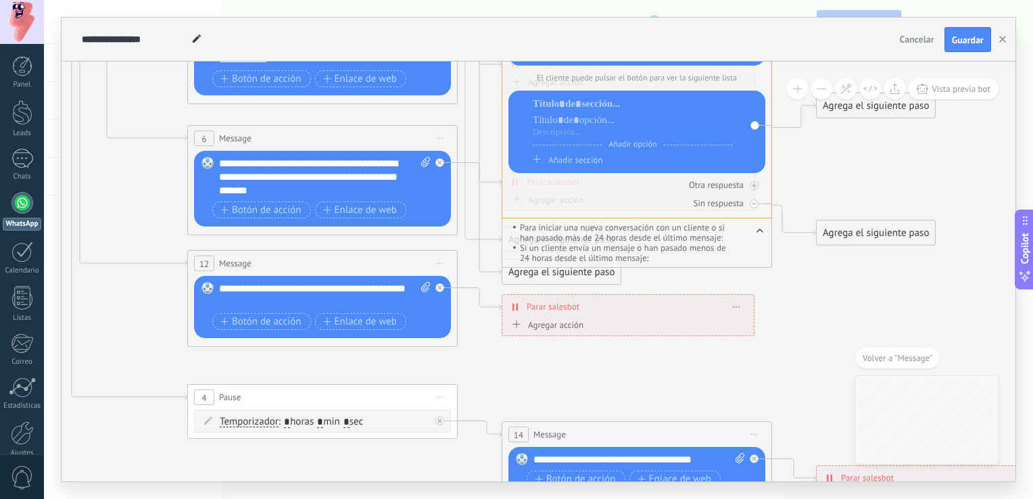
click at [525, 239] on span "Para iniciar una nueva conversación con un cliente o si han pasado más de 24 ho…" at bounding box center [624, 232] width 222 height 20
click at [529, 208] on div "Sin respuesta" at bounding box center [636, 203] width 257 height 13
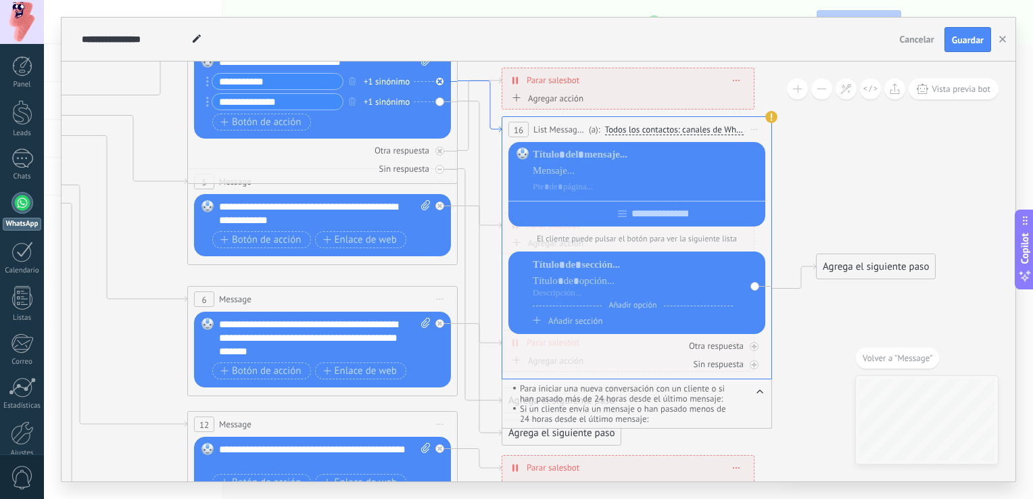
click at [494, 110] on icon at bounding box center [480, 106] width 44 height 51
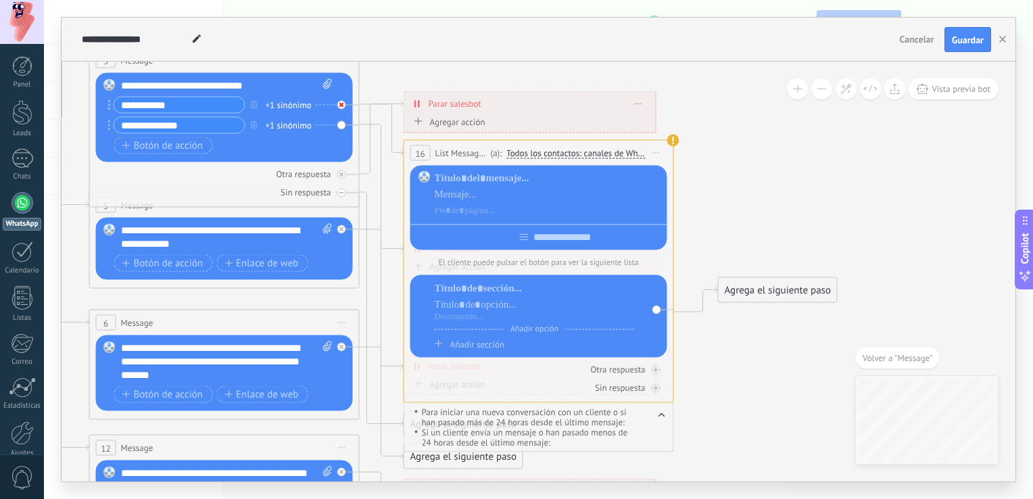
click at [343, 101] on div at bounding box center [341, 105] width 9 height 9
click at [390, 126] on icon at bounding box center [382, 323] width 44 height 439
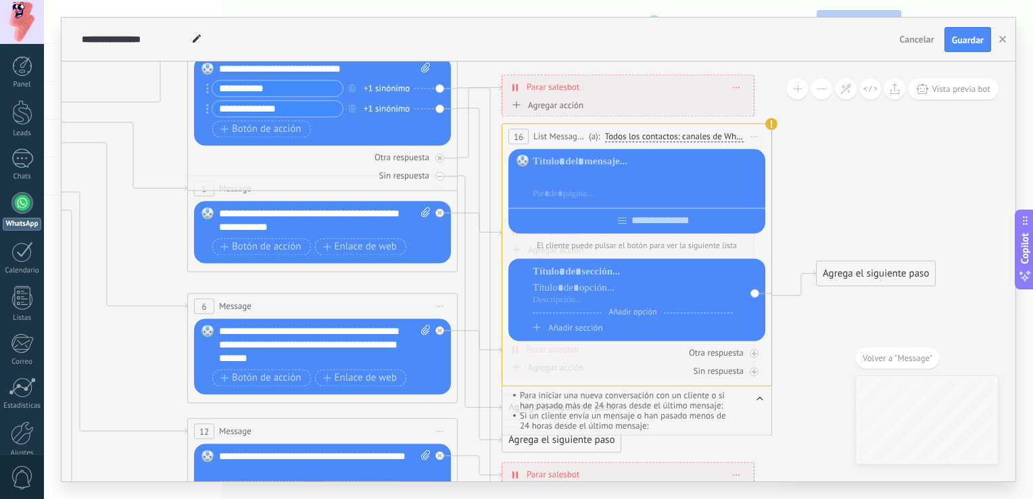
click at [638, 182] on div at bounding box center [647, 179] width 228 height 14
click at [590, 131] on span "(a):" at bounding box center [594, 136] width 11 height 13
click at [519, 139] on span "16" at bounding box center [518, 136] width 9 height 11
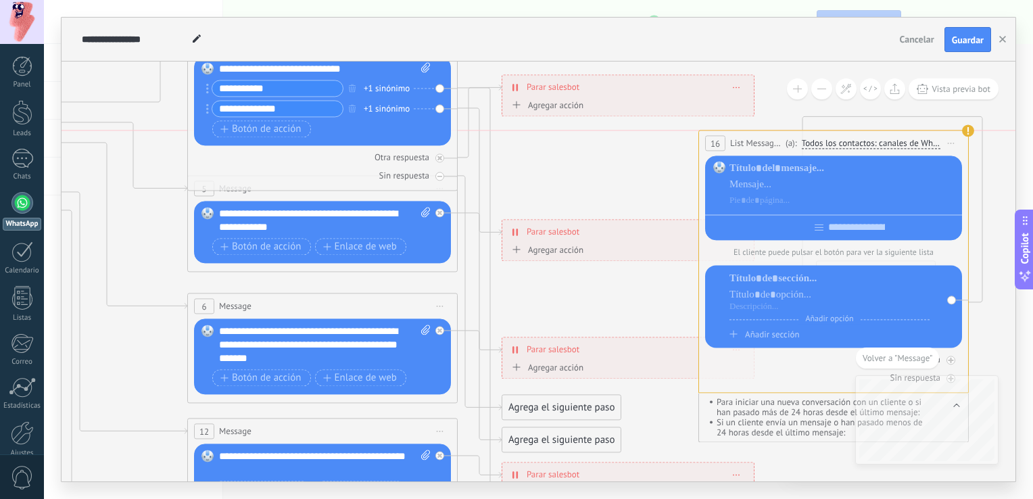
drag, startPoint x: 519, startPoint y: 139, endPoint x: 716, endPoint y: 145, distance: 196.9
click at [716, 145] on span "16" at bounding box center [715, 143] width 9 height 11
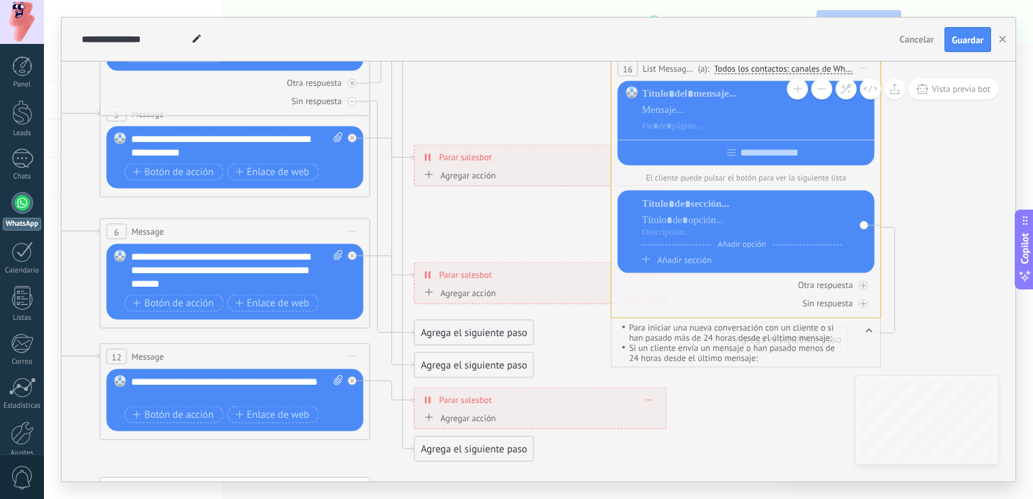
drag, startPoint x: 880, startPoint y: 353, endPoint x: 1014, endPoint y: 364, distance: 135.0
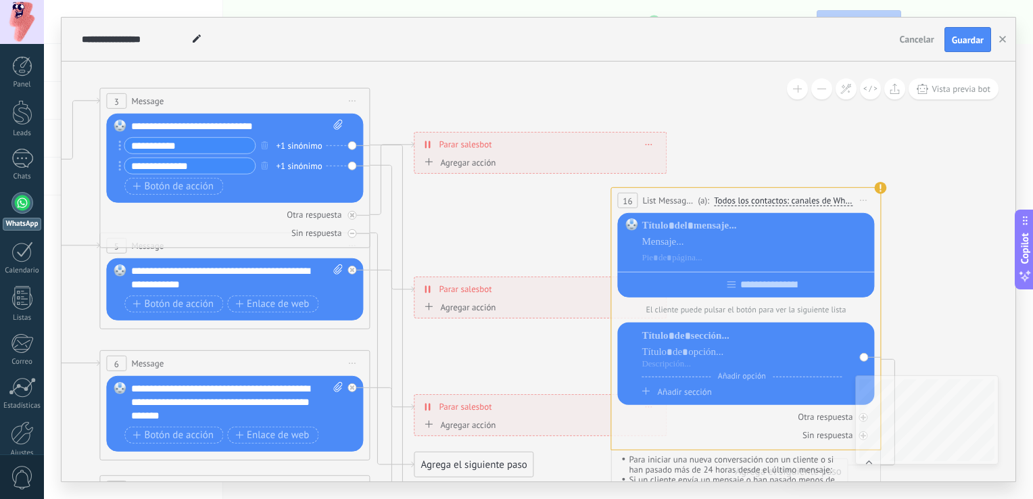
click at [718, 196] on span "Todos los contactos: canales de WhatsApp seleccionados" at bounding box center [783, 200] width 139 height 11
click at [718, 196] on button "Todos los contactos: canales de WhatsApp seleccionados" at bounding box center [810, 201] width 206 height 24
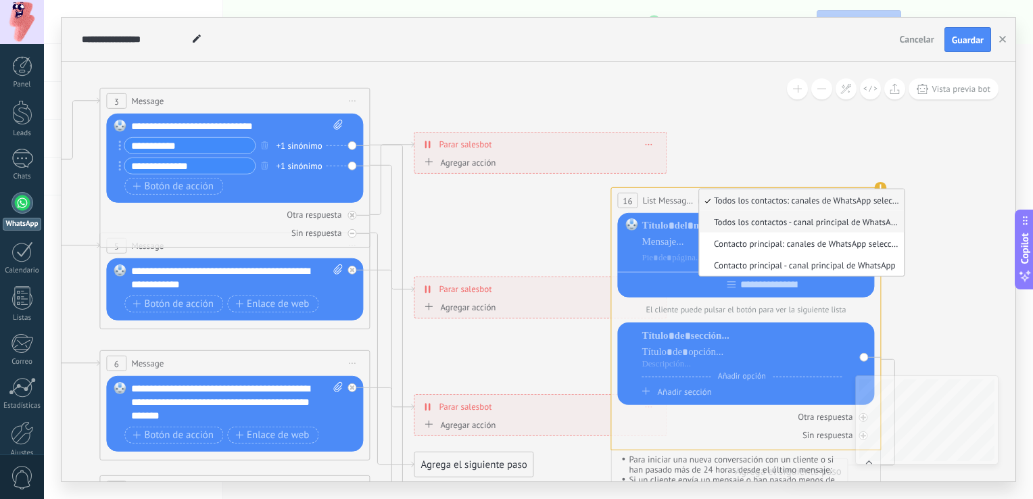
click at [724, 218] on span "Todos los contactos - canal principal de WhatsApp" at bounding box center [799, 221] width 201 height 11
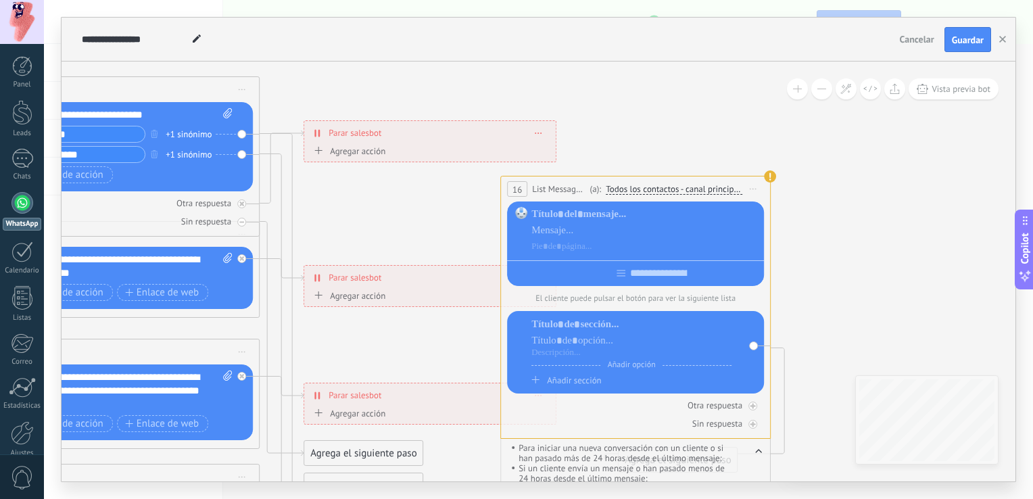
drag, startPoint x: 696, startPoint y: 185, endPoint x: 571, endPoint y: 178, distance: 126.0
click at [571, 178] on icon at bounding box center [154, 384] width 2107 height 1350
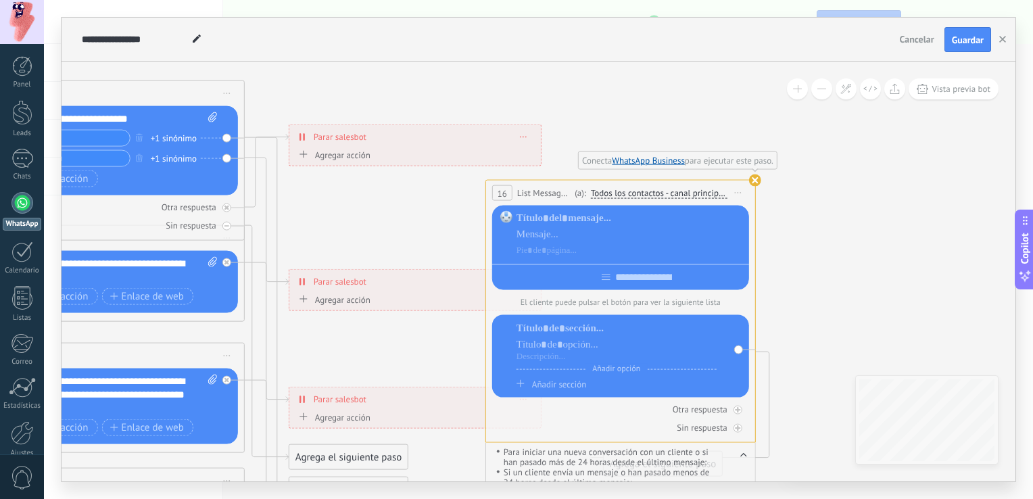
click at [757, 182] on use at bounding box center [755, 180] width 12 height 12
drag, startPoint x: 757, startPoint y: 182, endPoint x: 853, endPoint y: 153, distance: 100.3
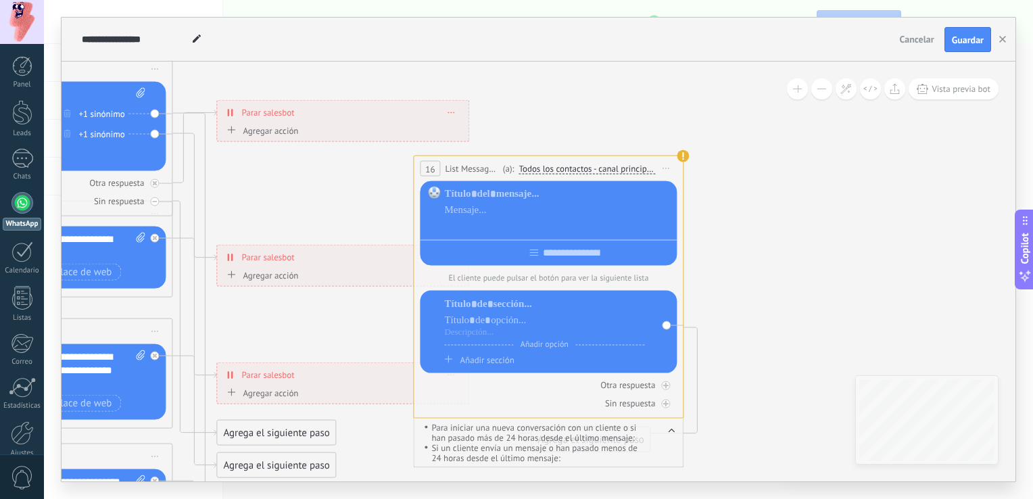
drag, startPoint x: 755, startPoint y: 243, endPoint x: 682, endPoint y: 220, distance: 77.4
click at [682, 220] on icon at bounding box center [67, 363] width 2107 height 1350
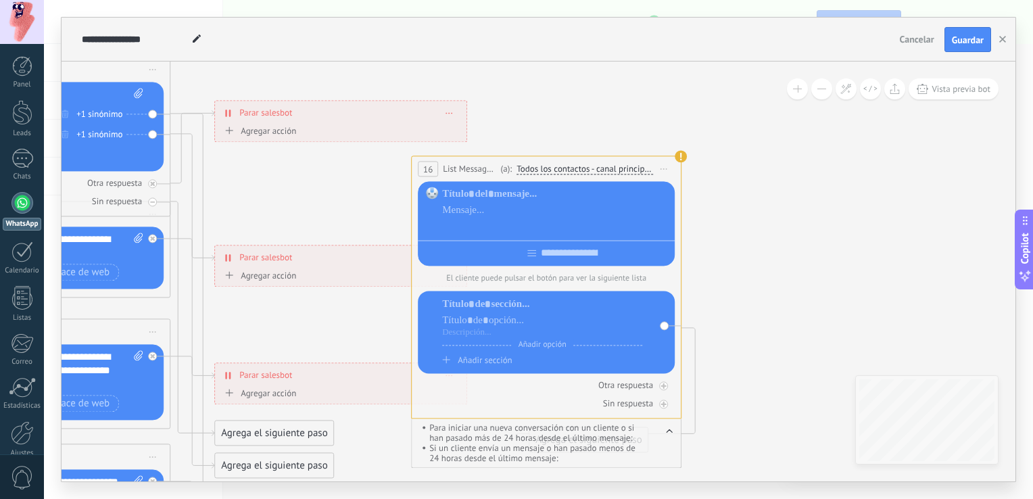
drag, startPoint x: 585, startPoint y: 220, endPoint x: 741, endPoint y: 181, distance: 161.2
click at [554, 282] on p "El cliente puede pulsar el botón para ver la siguiente lista" at bounding box center [546, 279] width 257 height 10
drag, startPoint x: 554, startPoint y: 282, endPoint x: 742, endPoint y: 234, distance: 194.0
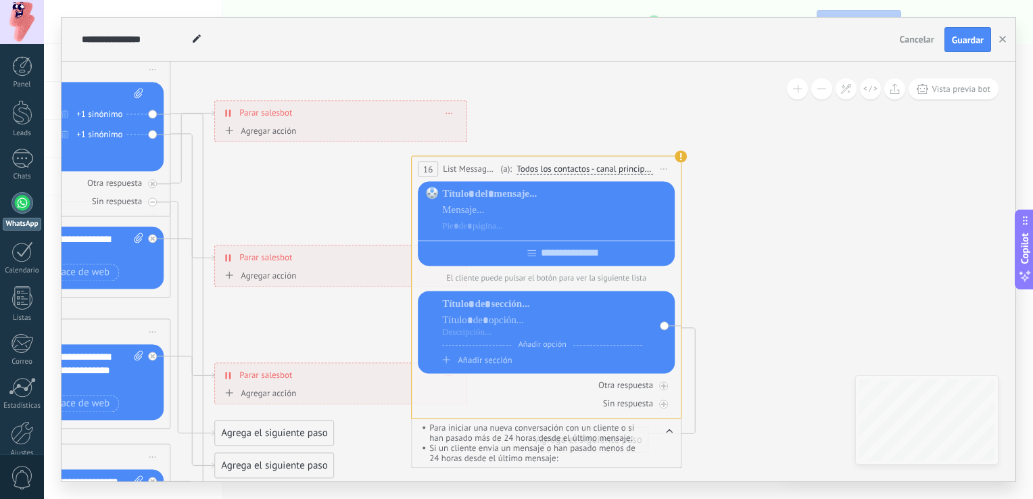
click at [584, 350] on div "Añadir opción" at bounding box center [542, 347] width 200 height 5
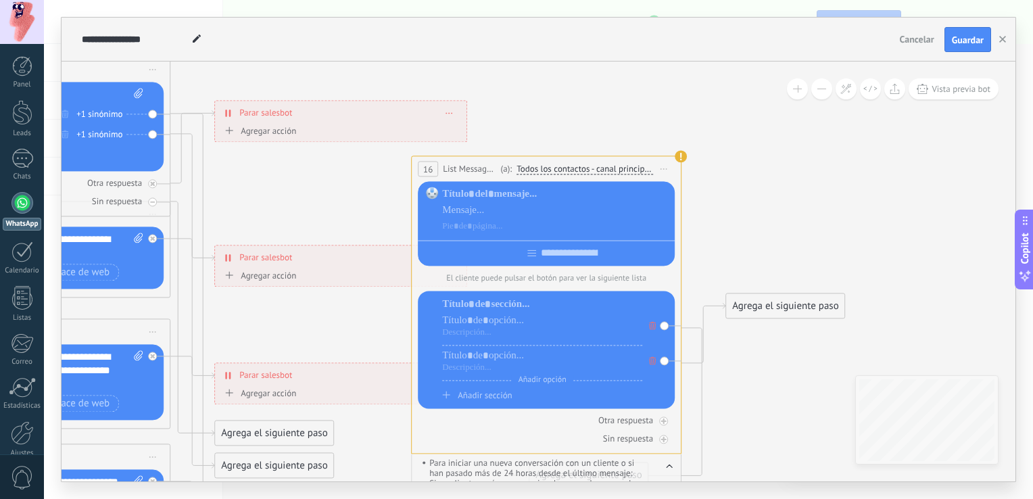
drag, startPoint x: 441, startPoint y: 421, endPoint x: 546, endPoint y: 282, distance: 173.4
click at [546, 282] on div "**********" at bounding box center [546, 305] width 270 height 298
click at [495, 161] on div "**********" at bounding box center [546, 169] width 269 height 25
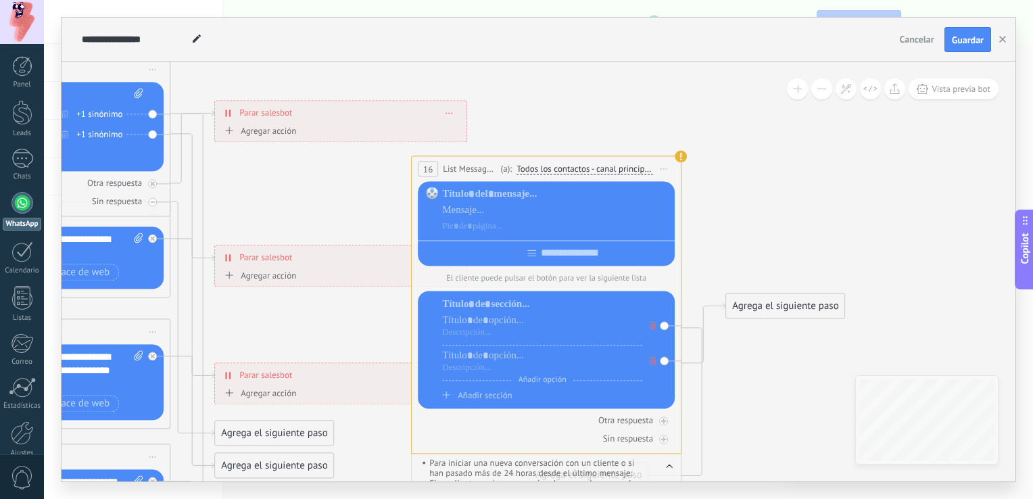
click at [495, 161] on div "**********" at bounding box center [546, 169] width 269 height 25
click at [973, 85] on span "Vista previa bot" at bounding box center [961, 88] width 59 height 11
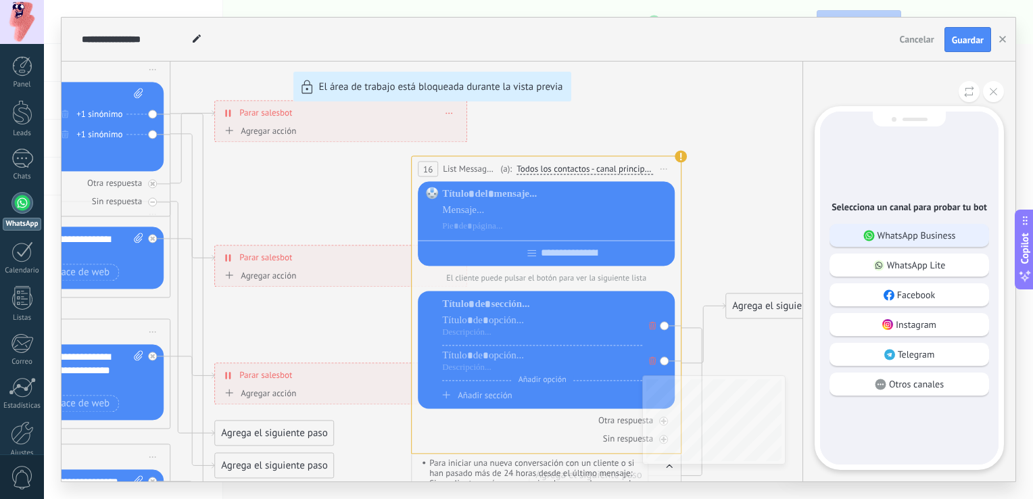
click at [936, 233] on p "WhatsApp Business" at bounding box center [917, 235] width 78 height 12
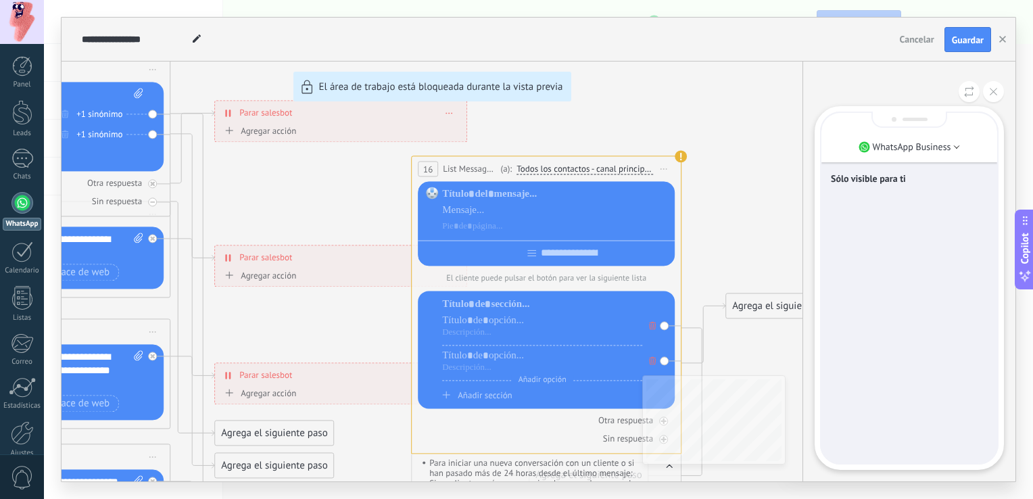
click at [936, 233] on div "Sólo visible para ti" at bounding box center [909, 288] width 176 height 350
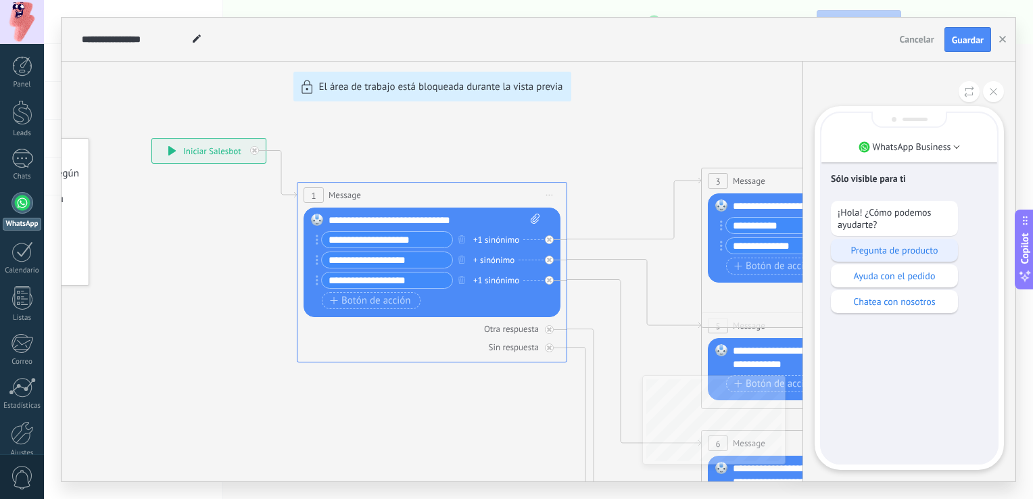
click at [928, 248] on p "Pregunta de producto" at bounding box center [895, 250] width 114 height 12
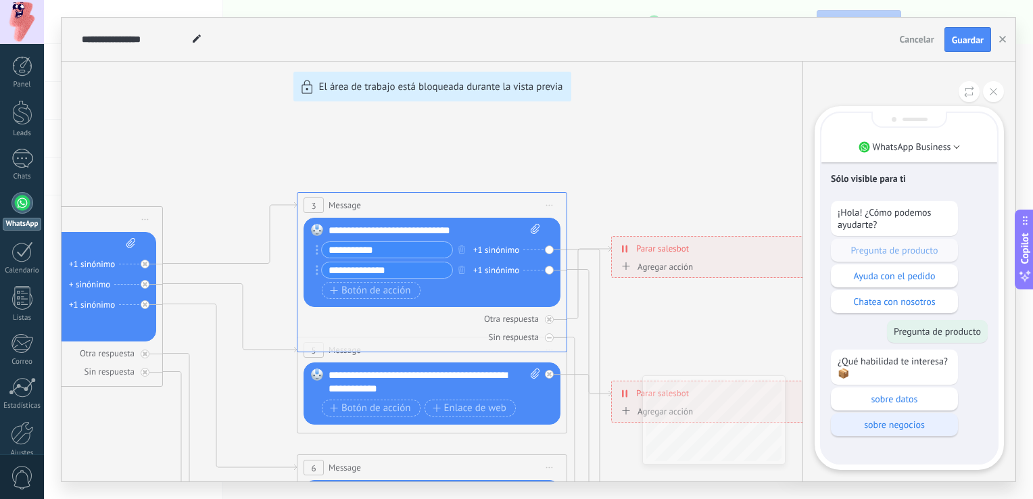
click at [917, 431] on p "sobre negocios" at bounding box center [895, 425] width 114 height 12
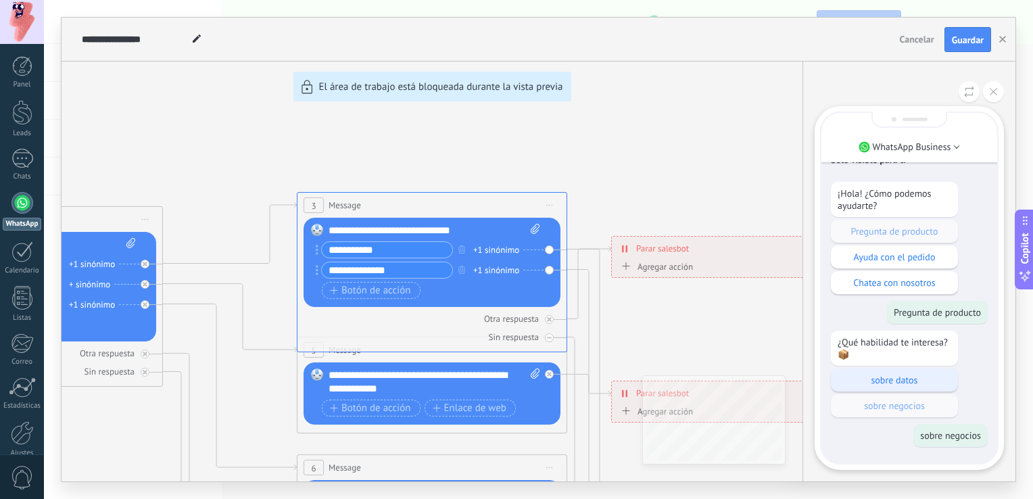
click at [911, 386] on p "sobre datos" at bounding box center [895, 380] width 114 height 12
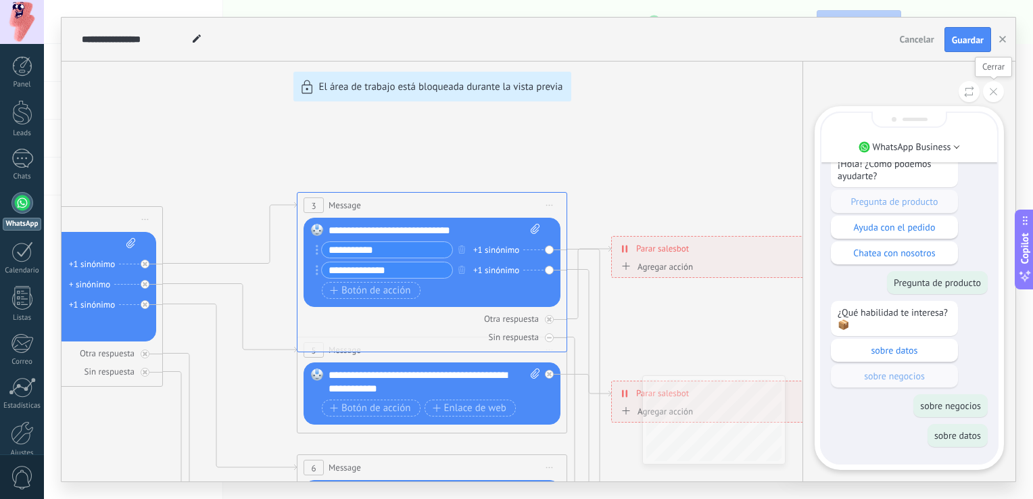
click at [999, 90] on button at bounding box center [993, 91] width 21 height 21
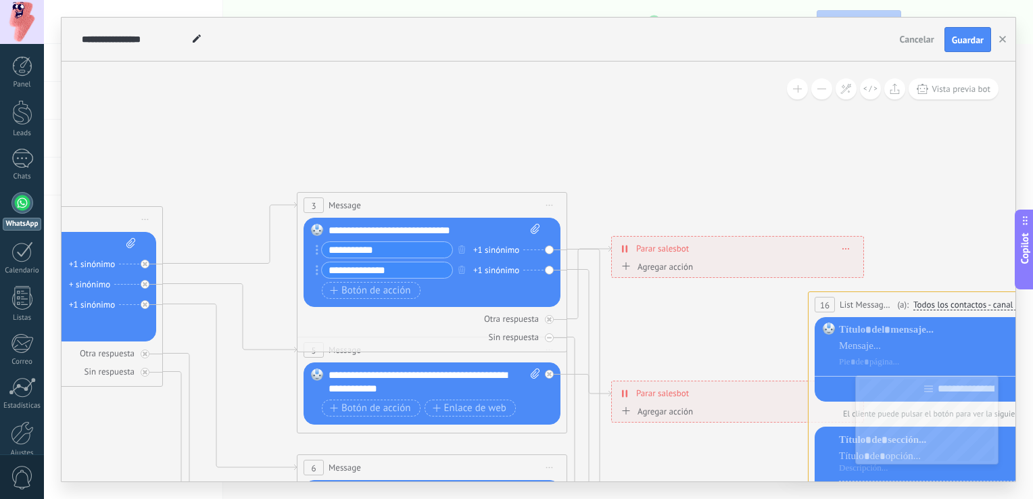
click at [849, 295] on div "**********" at bounding box center [943, 304] width 269 height 25
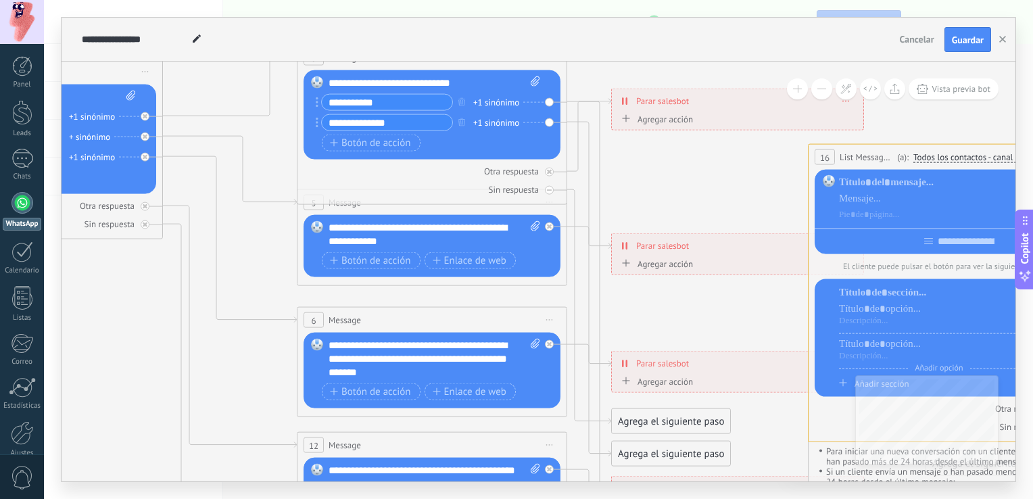
click at [660, 425] on div "Agrega el siguiente paso" at bounding box center [671, 421] width 118 height 22
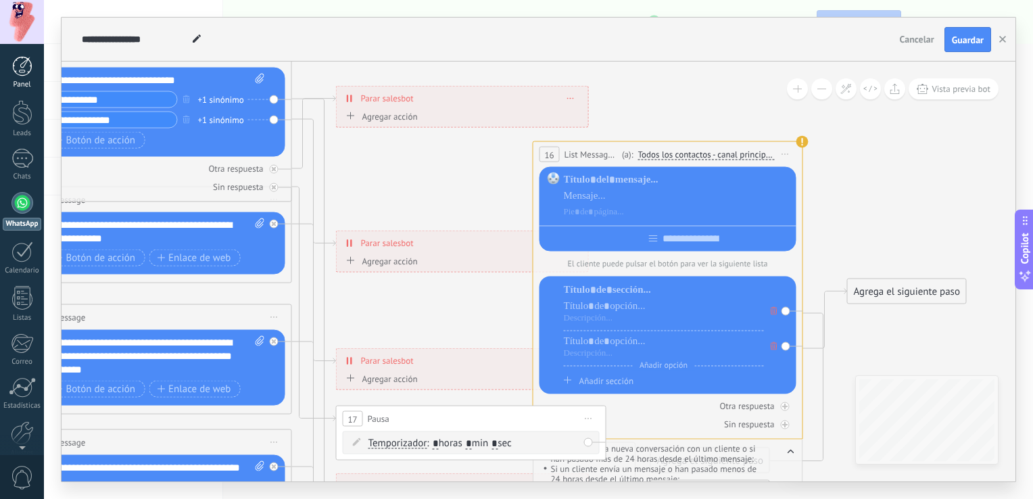
click at [26, 61] on div at bounding box center [22, 66] width 20 height 20
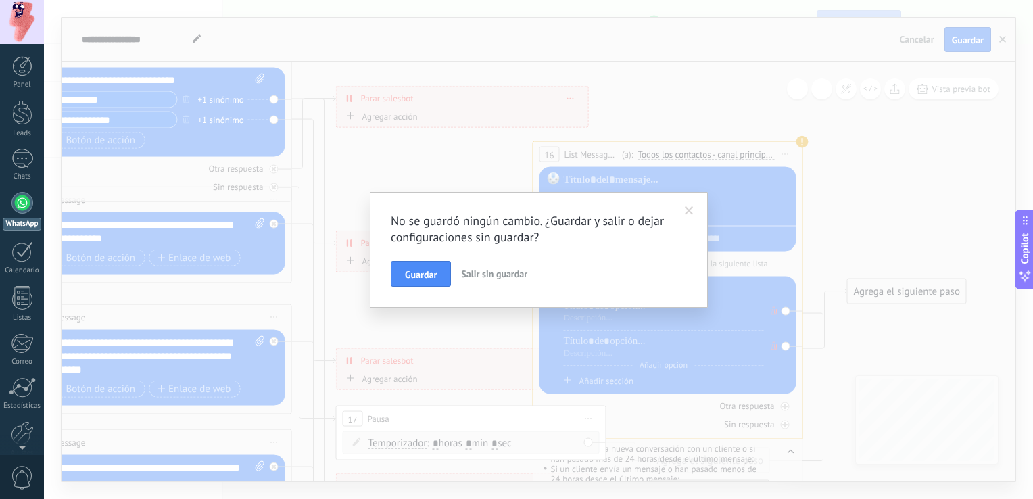
click at [503, 276] on span "Salir sin guardar" at bounding box center [494, 274] width 66 height 12
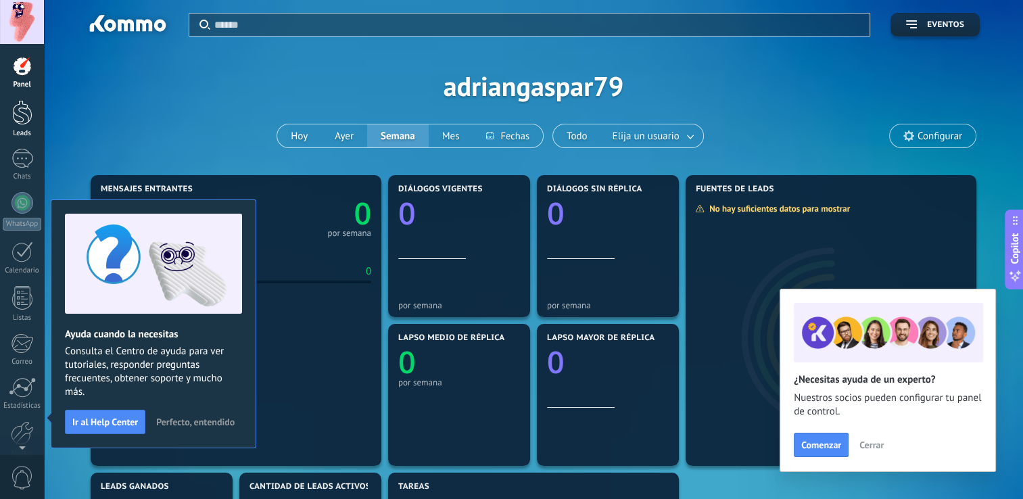
click at [19, 102] on div at bounding box center [22, 112] width 20 height 25
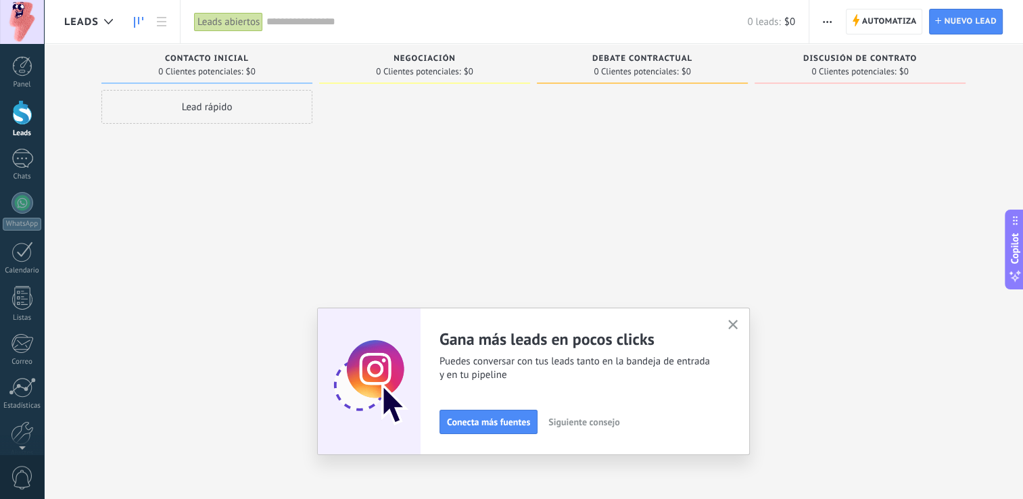
click at [736, 327] on use "button" at bounding box center [733, 325] width 10 height 10
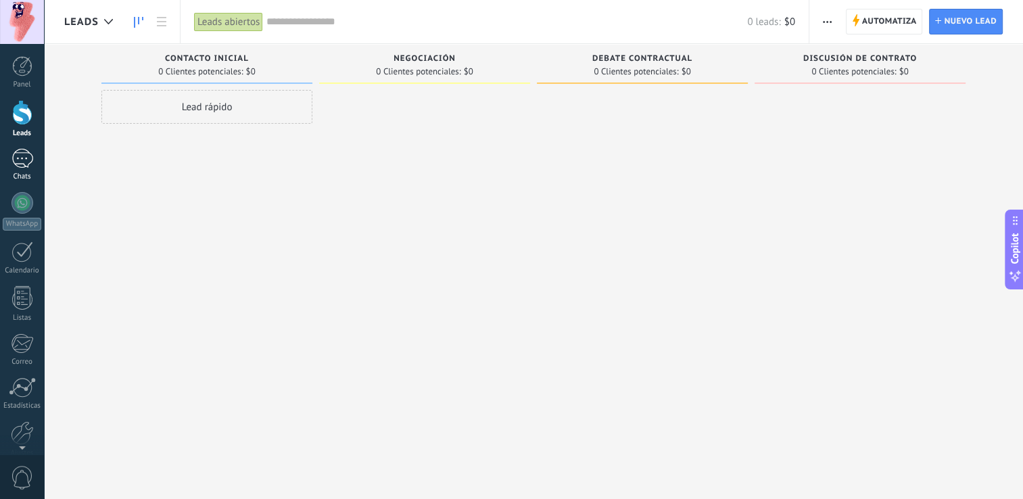
click at [16, 161] on div at bounding box center [22, 159] width 22 height 20
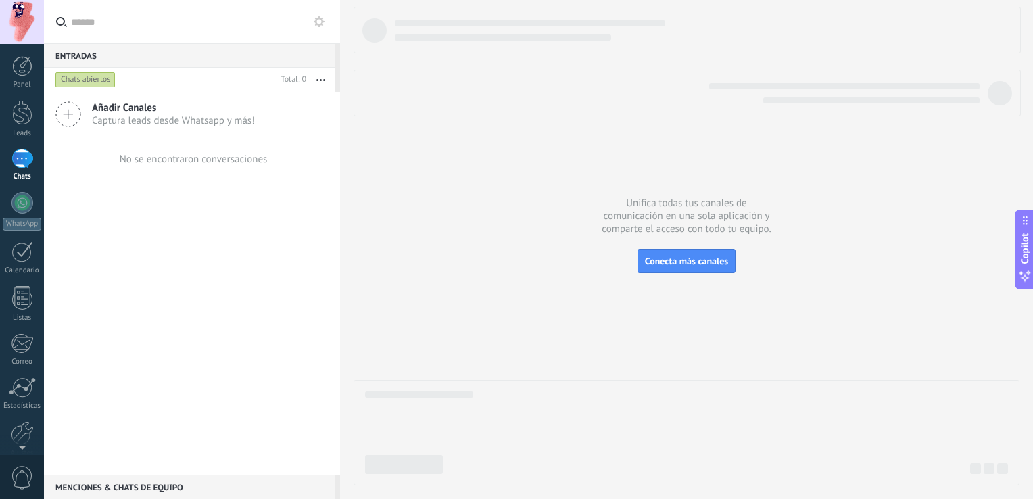
click at [218, 119] on span "Captura leads desde Whatsapp y más!" at bounding box center [173, 120] width 163 height 13
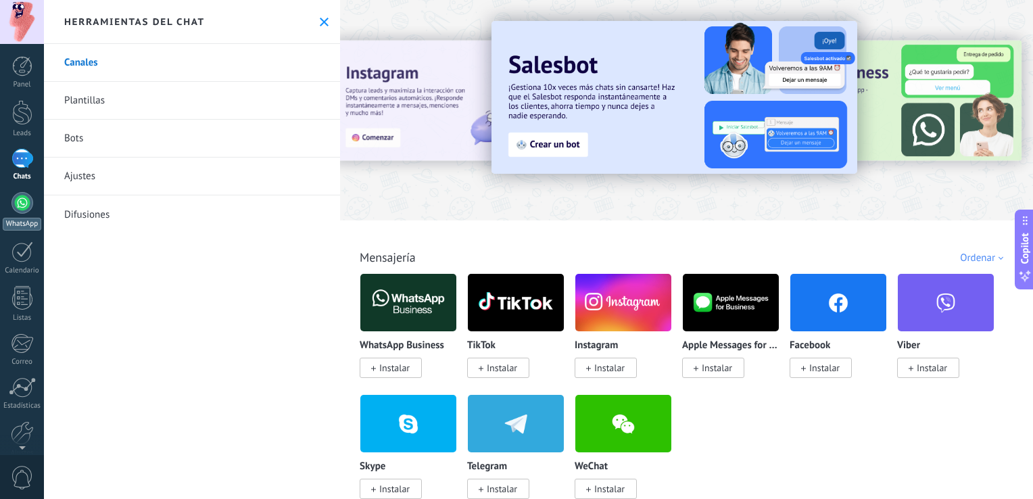
click at [29, 196] on div at bounding box center [22, 203] width 22 height 22
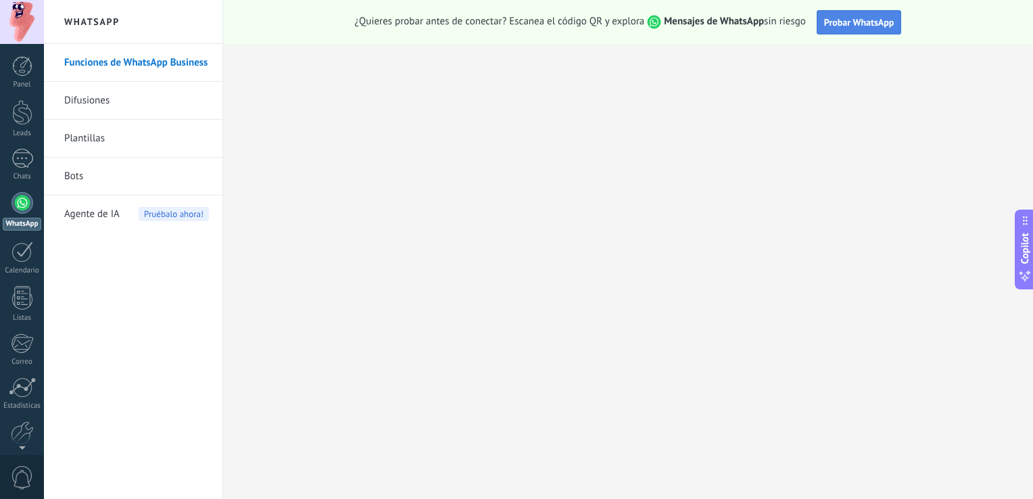
click at [839, 24] on span "Probar WhatsApp" at bounding box center [859, 22] width 70 height 12
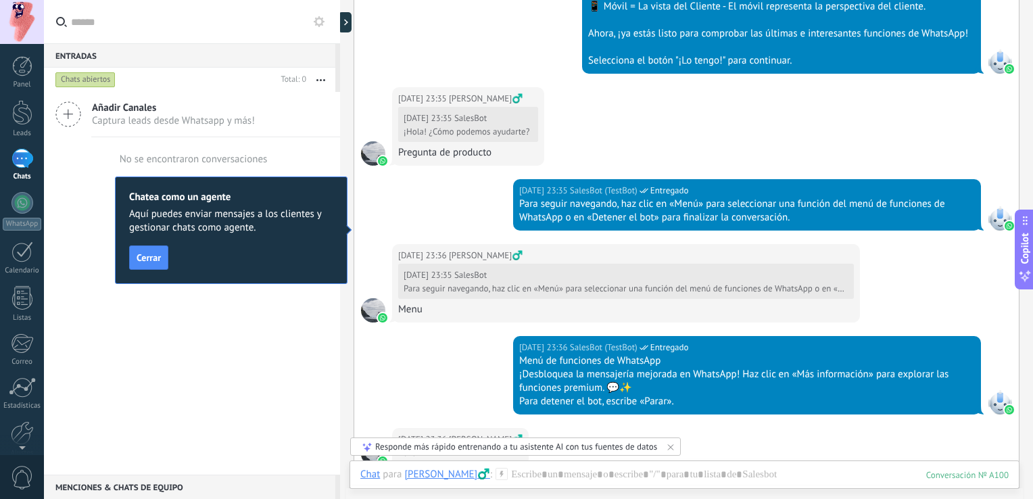
scroll to position [589, 0]
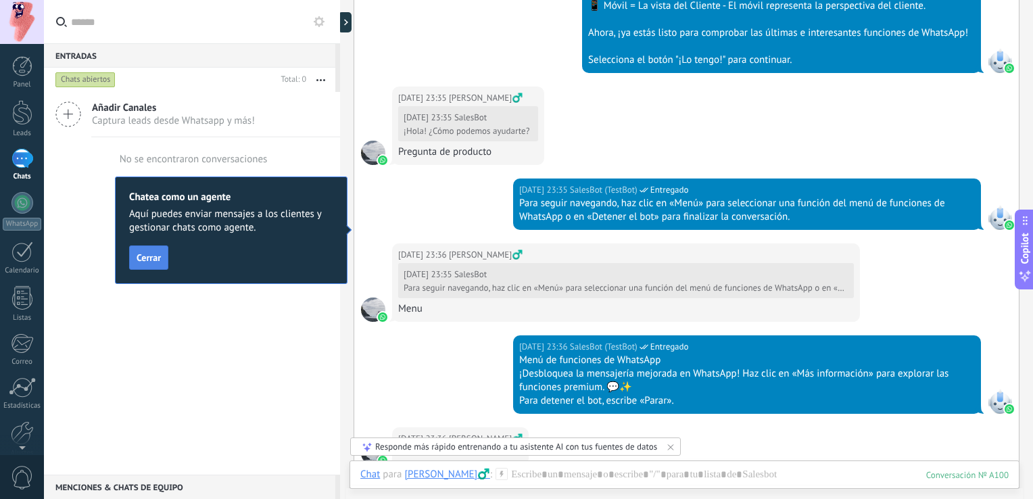
click at [154, 260] on span "Cerrar" at bounding box center [149, 257] width 24 height 9
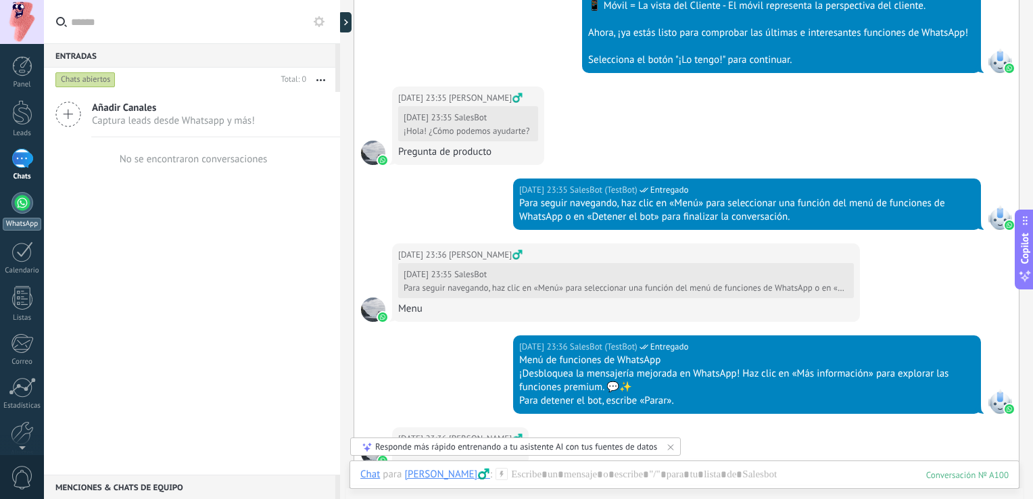
click at [32, 208] on link "WhatsApp" at bounding box center [22, 211] width 44 height 39
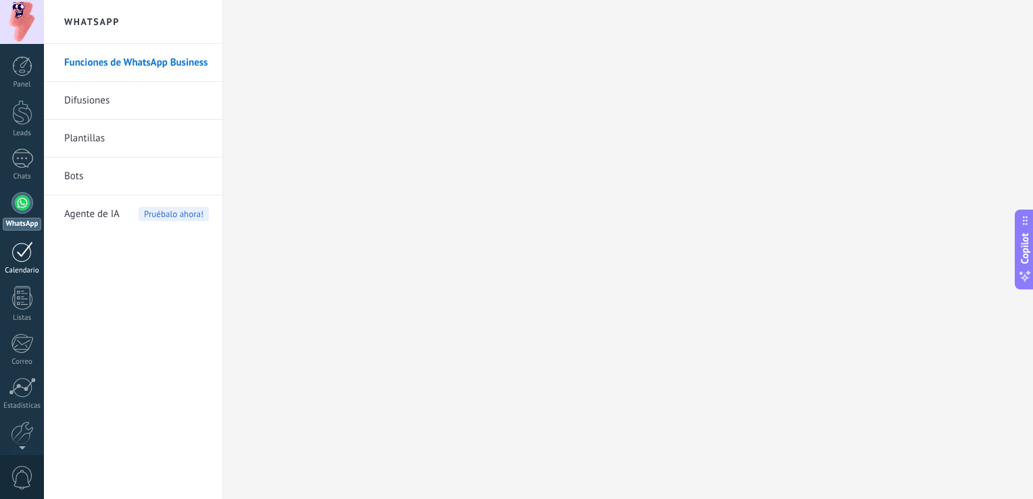
click at [21, 256] on div at bounding box center [22, 251] width 22 height 21
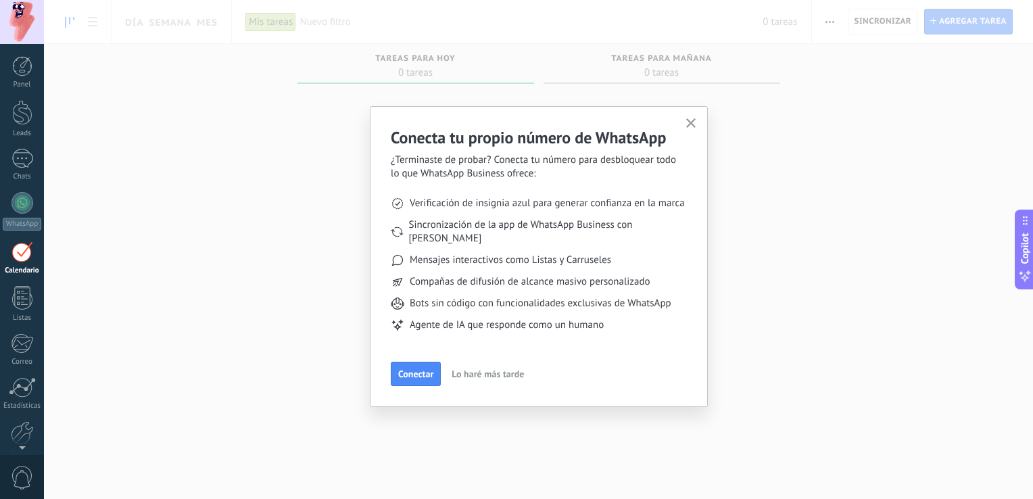
click at [692, 117] on button "button" at bounding box center [691, 124] width 17 height 18
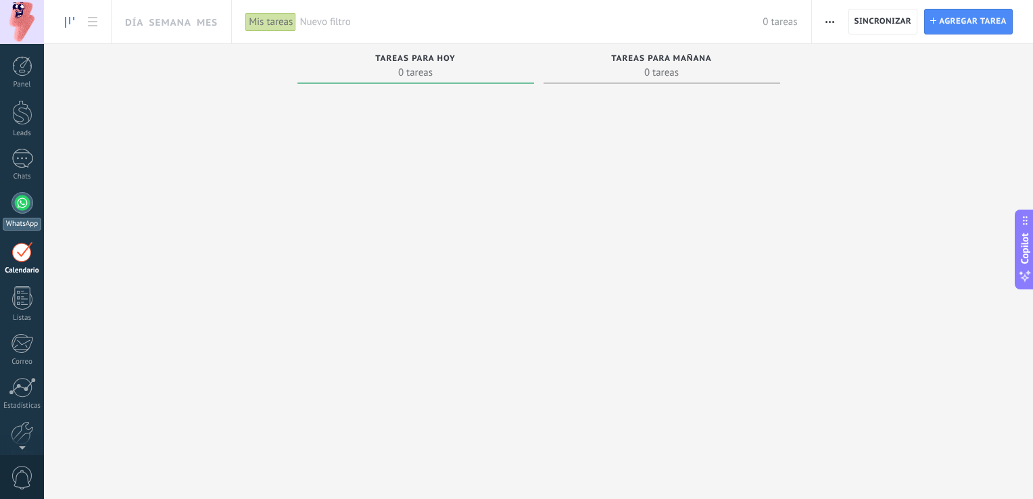
click at [27, 201] on div at bounding box center [22, 203] width 22 height 22
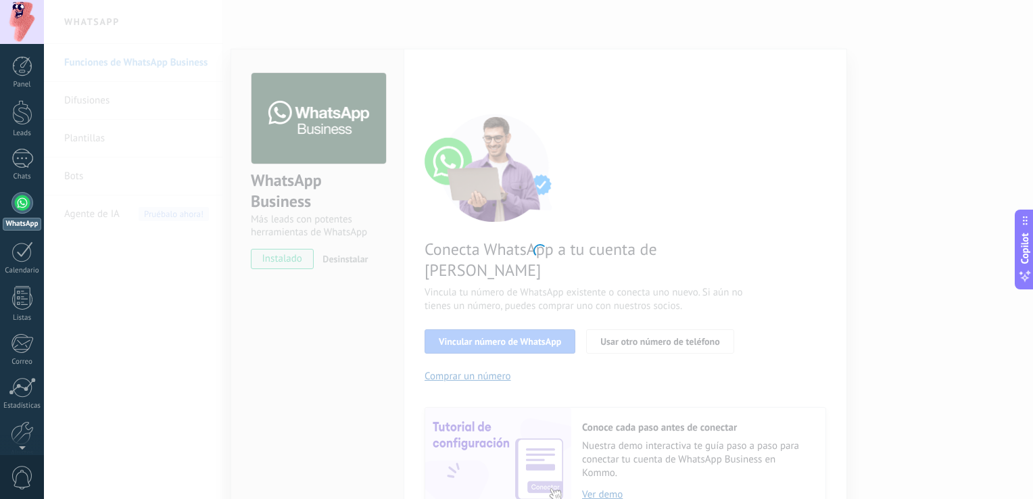
click at [116, 59] on div at bounding box center [538, 249] width 989 height 499
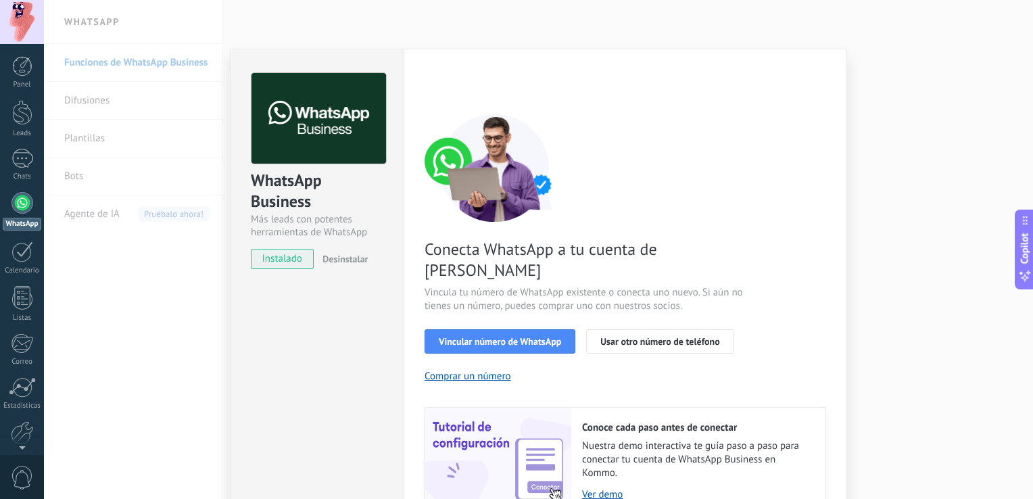
scroll to position [55, 0]
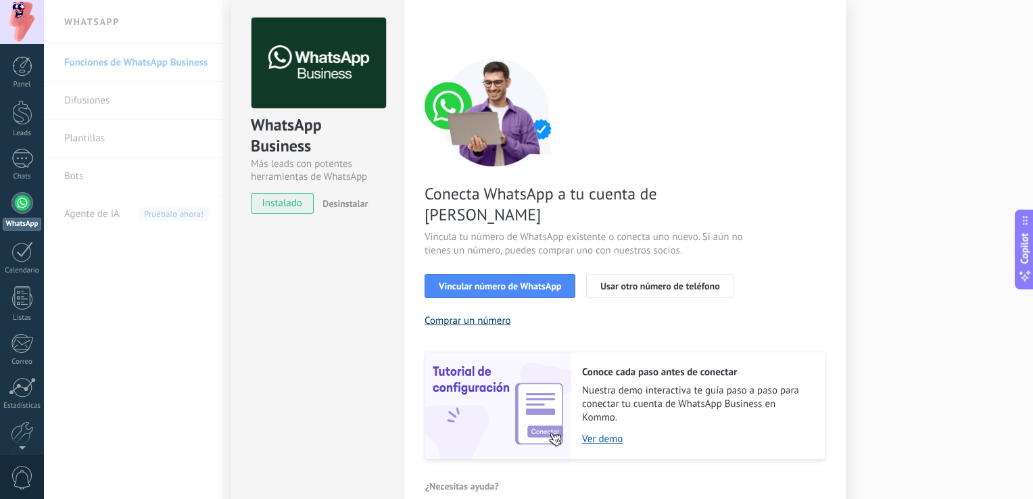
click at [477, 314] on button "Comprar un número" at bounding box center [468, 320] width 87 height 13
click at [953, 127] on div "WhatsApp Business Más leads con potentes herramientas de WhatsApp instalado Des…" at bounding box center [538, 249] width 989 height 499
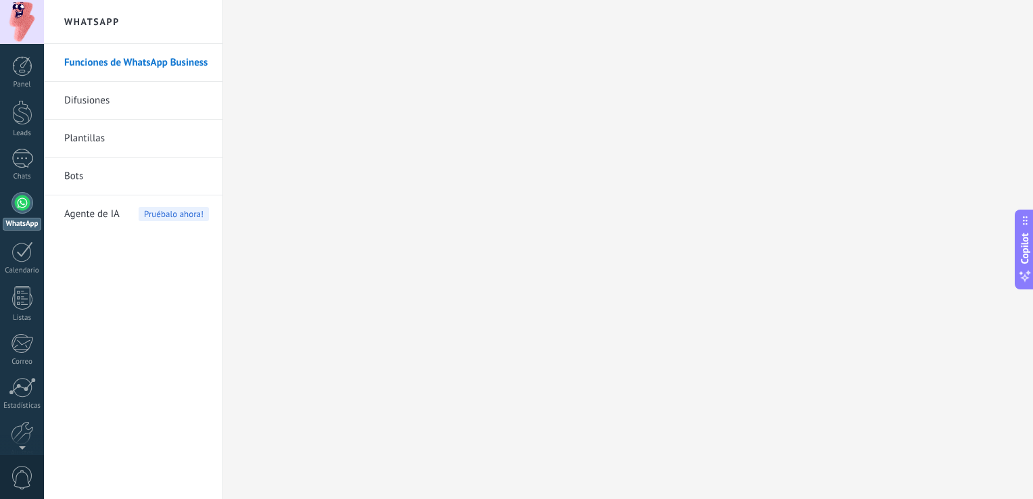
click at [133, 100] on link "Difusiones" at bounding box center [136, 101] width 145 height 38
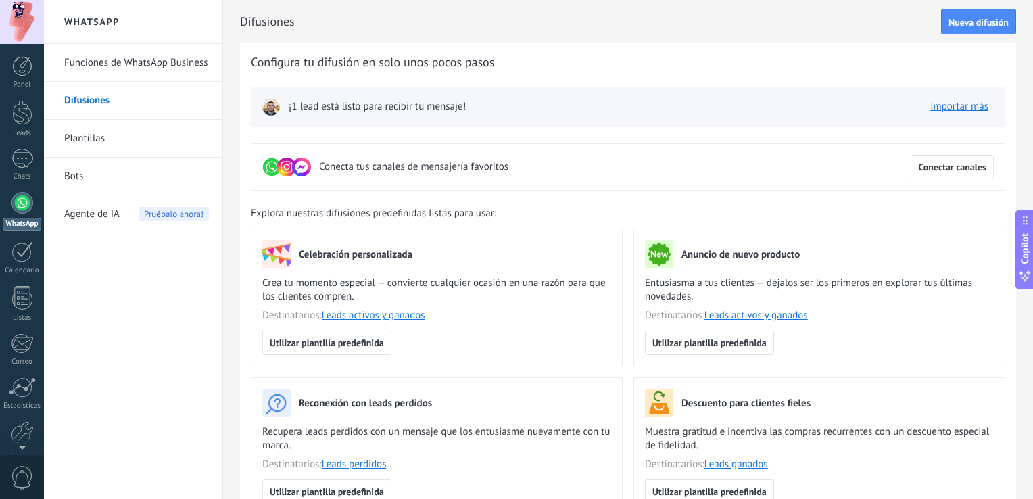
click at [126, 143] on link "Plantillas" at bounding box center [136, 139] width 145 height 38
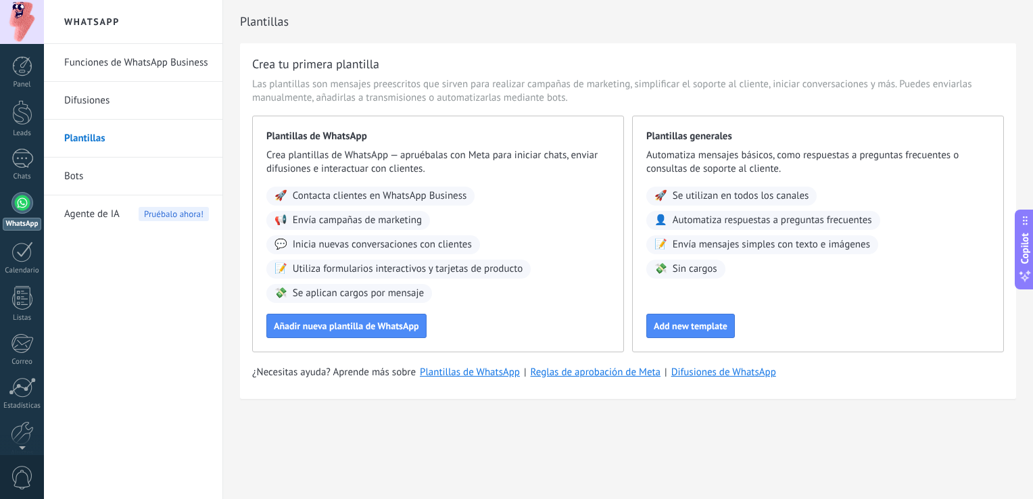
click at [116, 170] on link "Bots" at bounding box center [136, 177] width 145 height 38
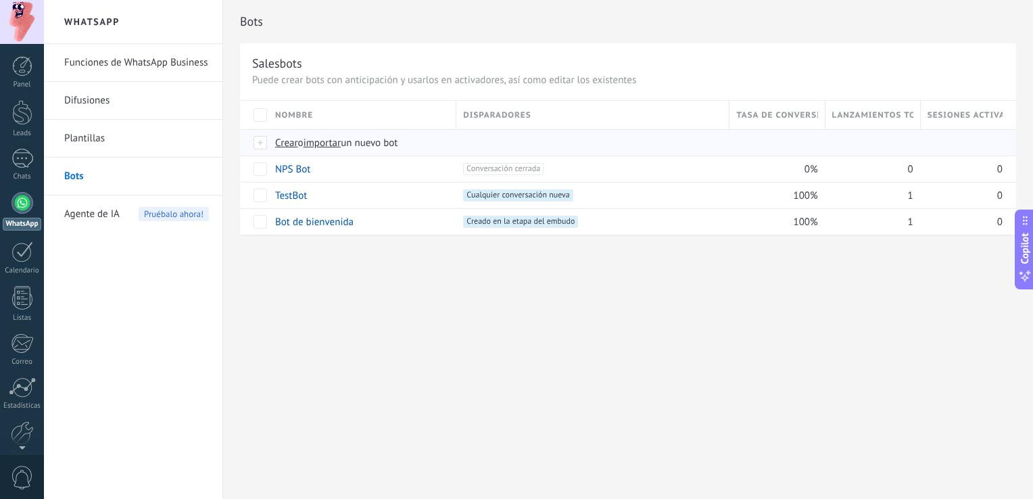
click at [287, 139] on span "Crear" at bounding box center [286, 143] width 23 height 13
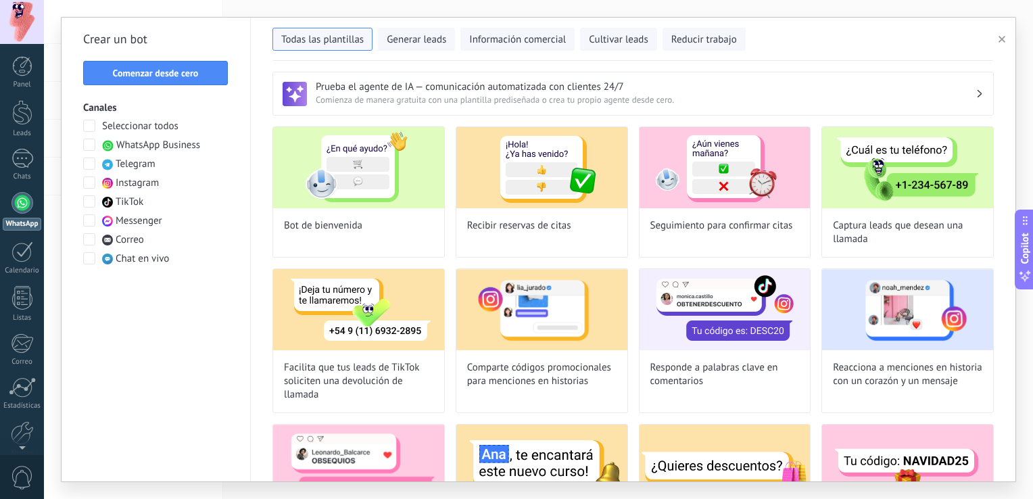
click at [999, 34] on button "button" at bounding box center [1004, 39] width 22 height 16
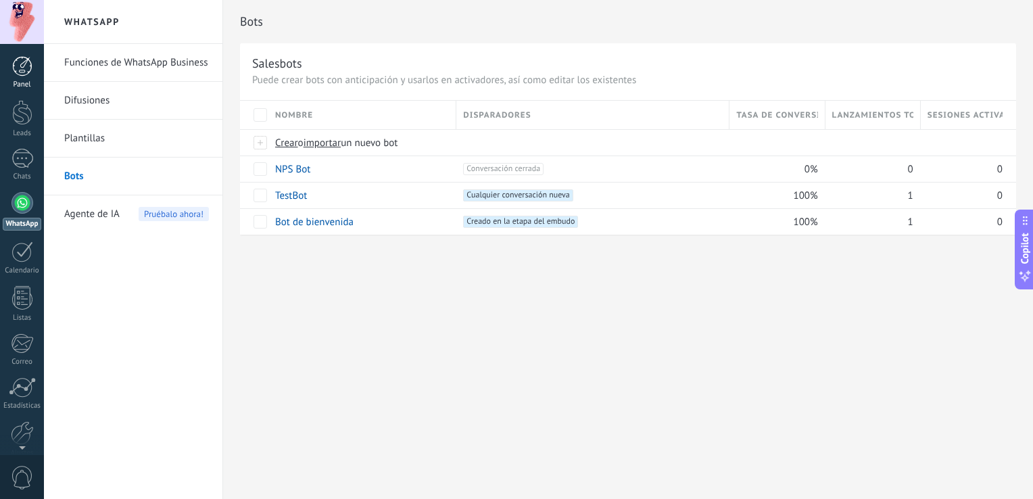
click at [29, 70] on div at bounding box center [22, 66] width 20 height 20
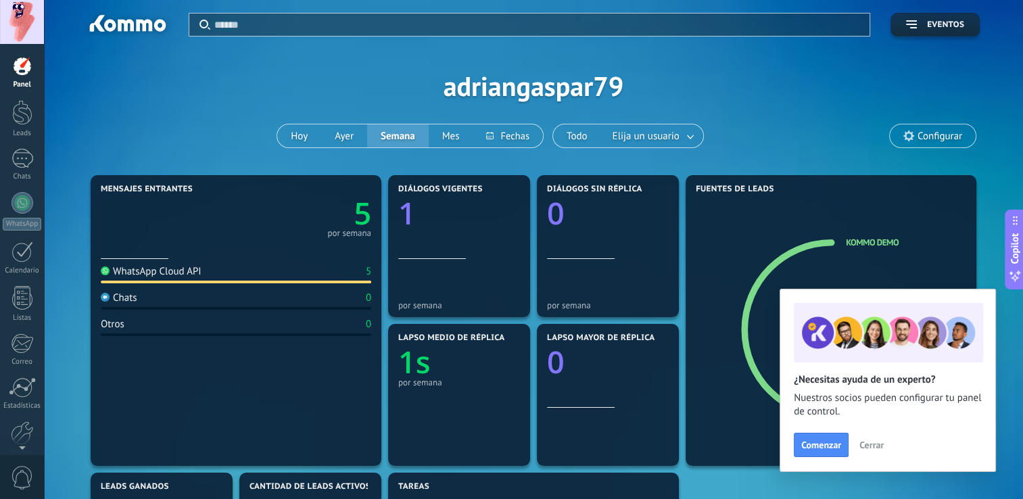
click at [871, 447] on span "Cerrar" at bounding box center [871, 444] width 24 height 9
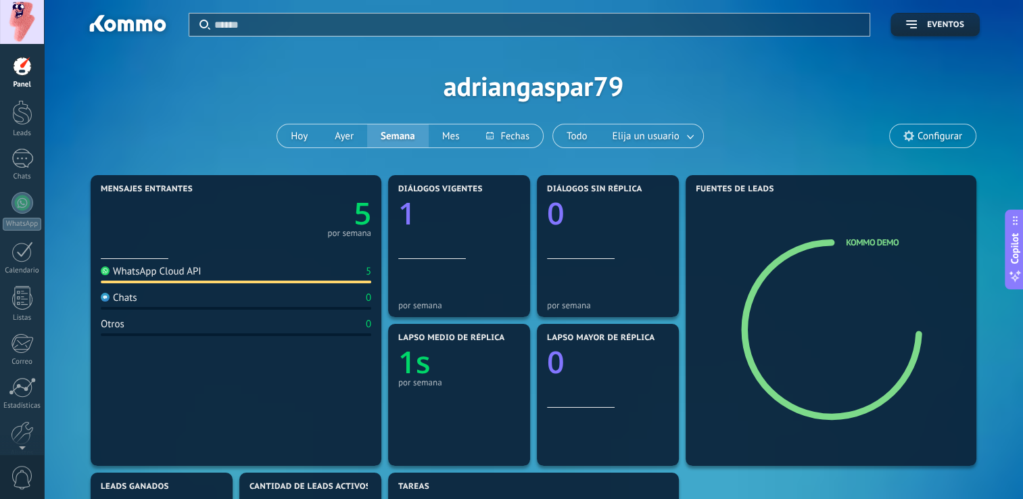
click at [1019, 240] on span "Copilot" at bounding box center [1015, 248] width 14 height 31
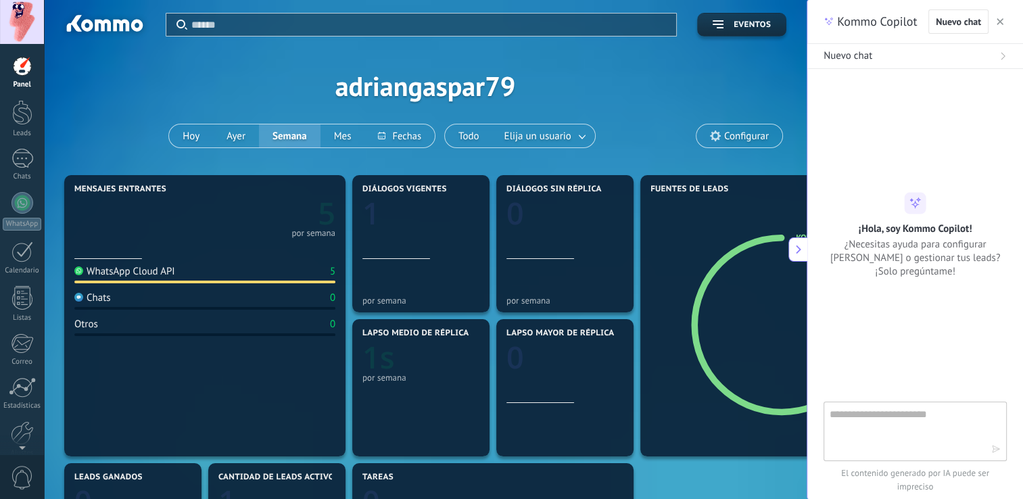
type textarea "**********"
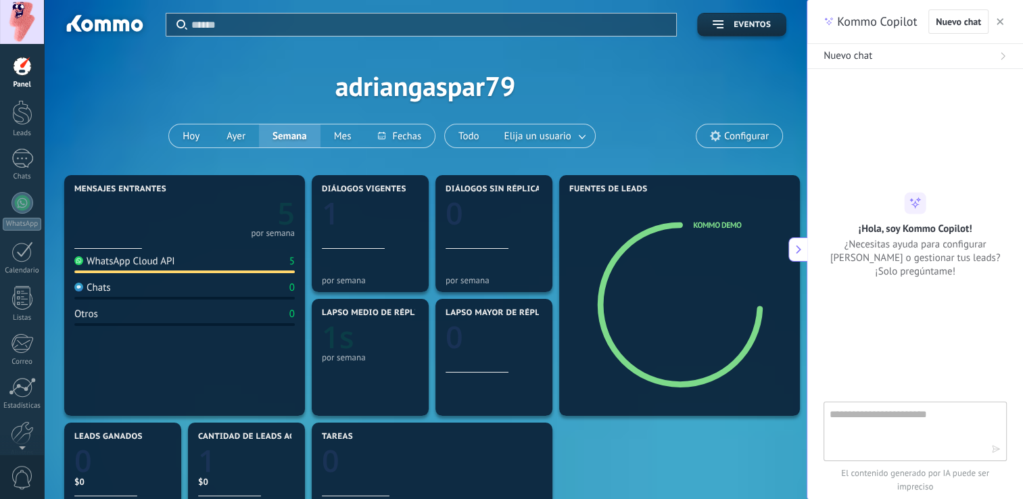
scroll to position [20, 0]
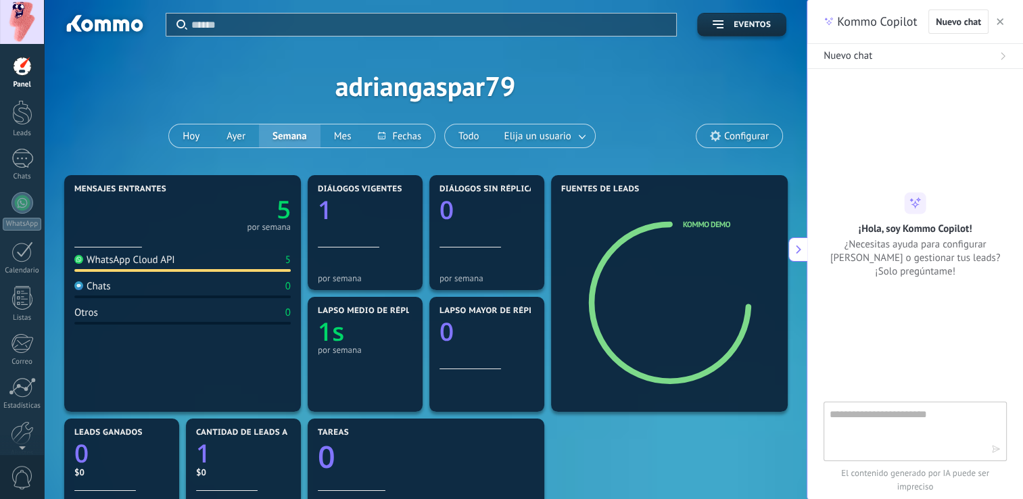
click at [796, 250] on icon at bounding box center [798, 249] width 9 height 9
